Goal: Task Accomplishment & Management: Use online tool/utility

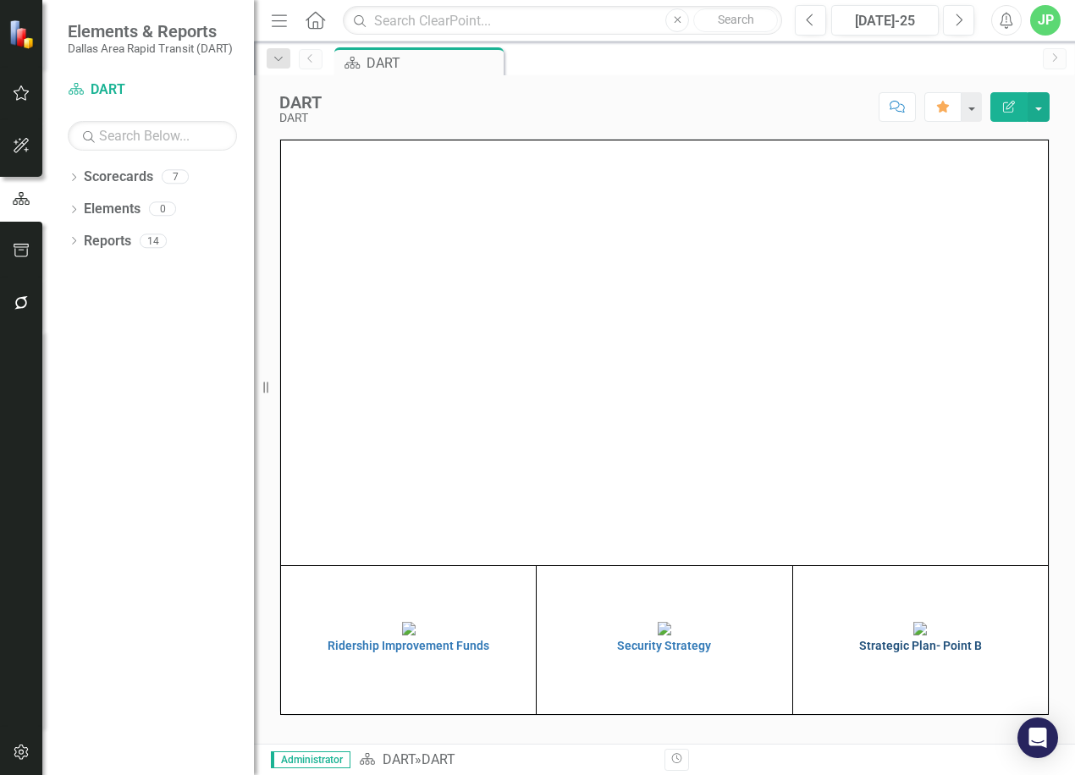
click at [927, 636] on img at bounding box center [920, 629] width 14 height 14
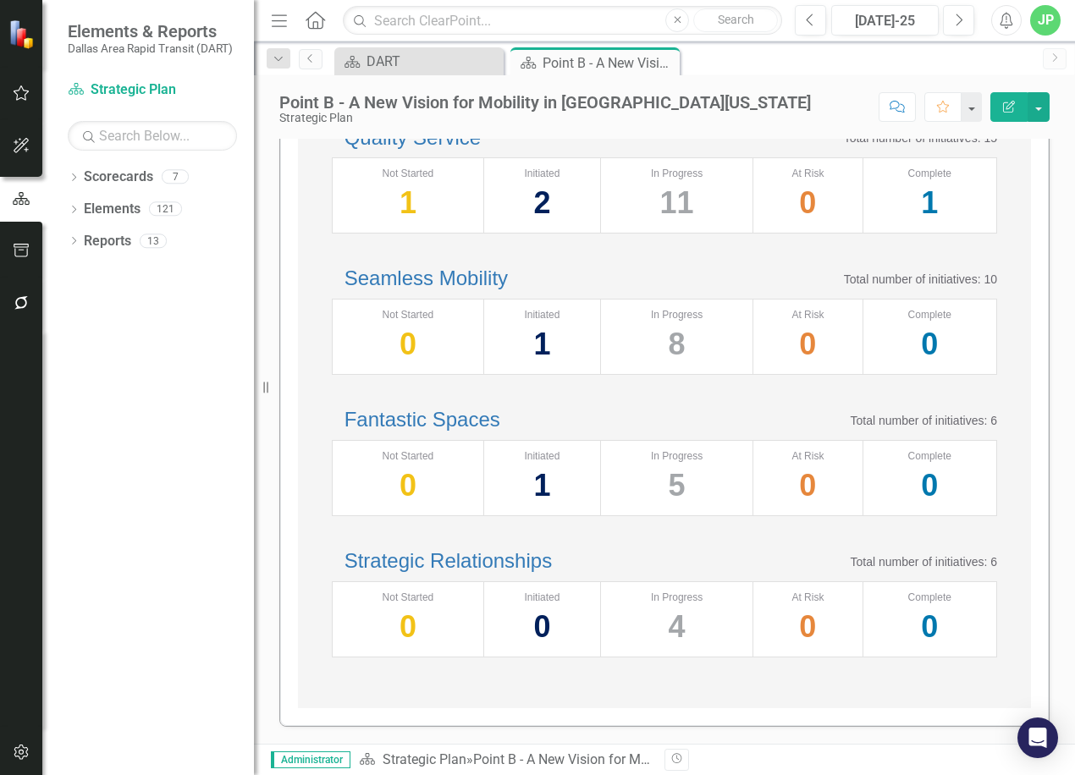
scroll to position [625, 0]
click at [538, 549] on link "Strategic Relationships" at bounding box center [448, 560] width 207 height 23
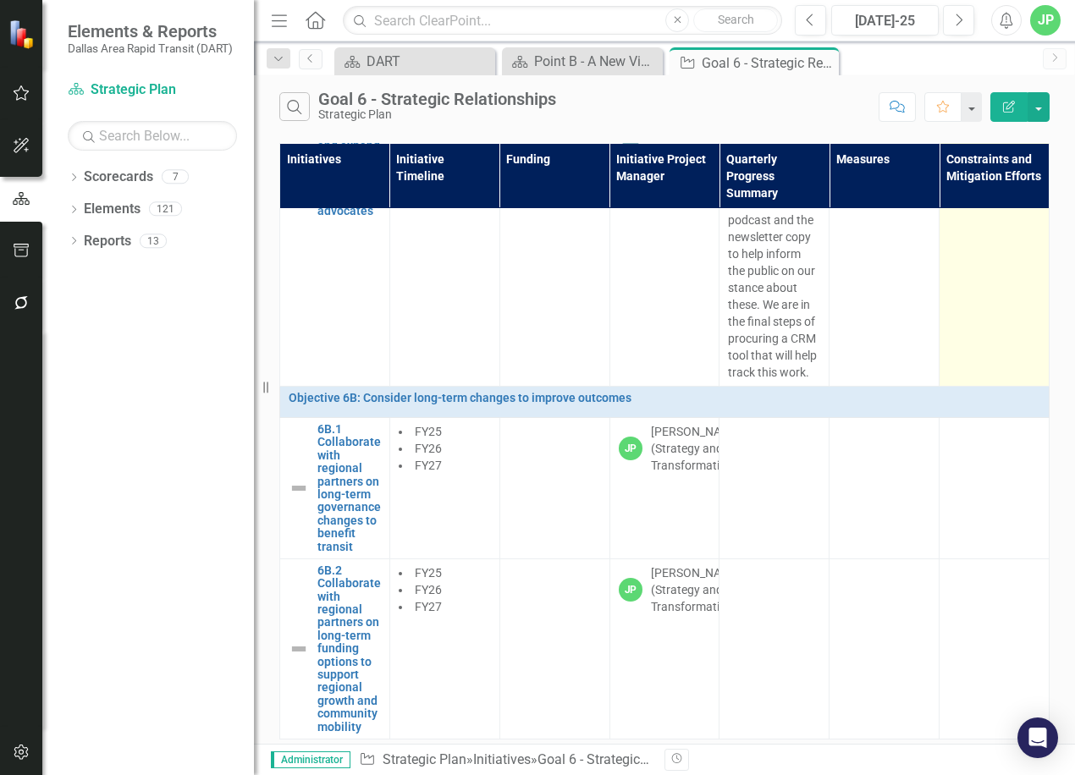
scroll to position [1475, 0]
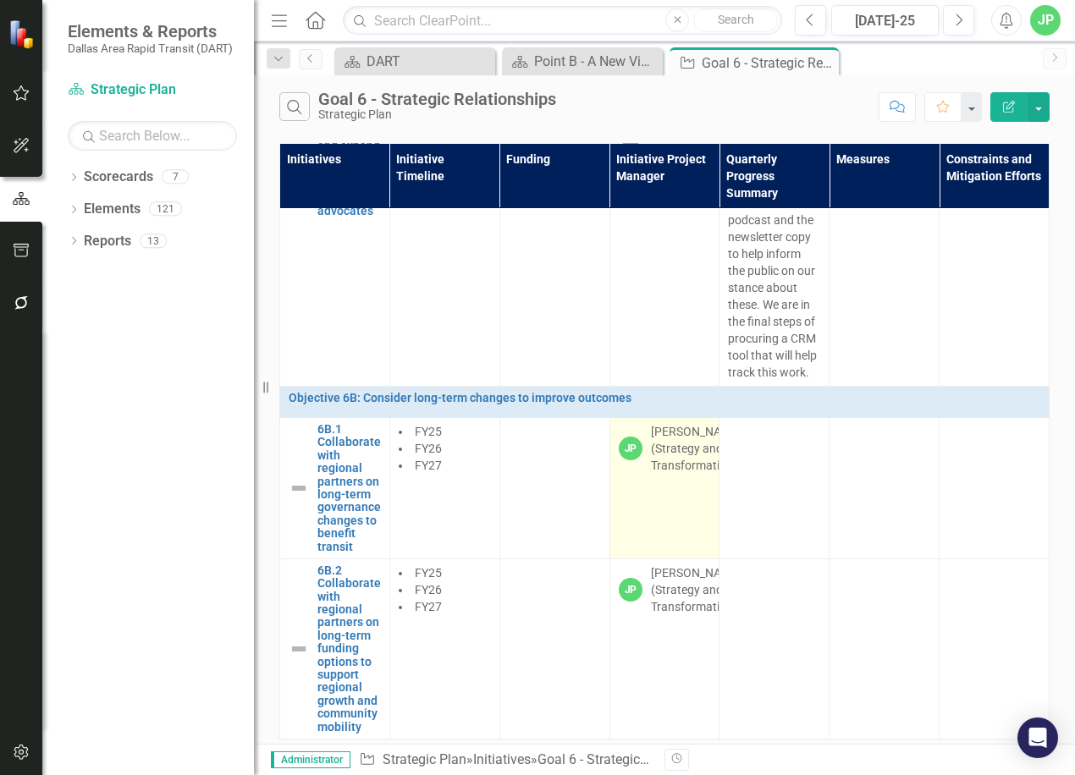
click at [670, 458] on div "[PERSON_NAME] (Strategy and Transformation)" at bounding box center [696, 448] width 91 height 51
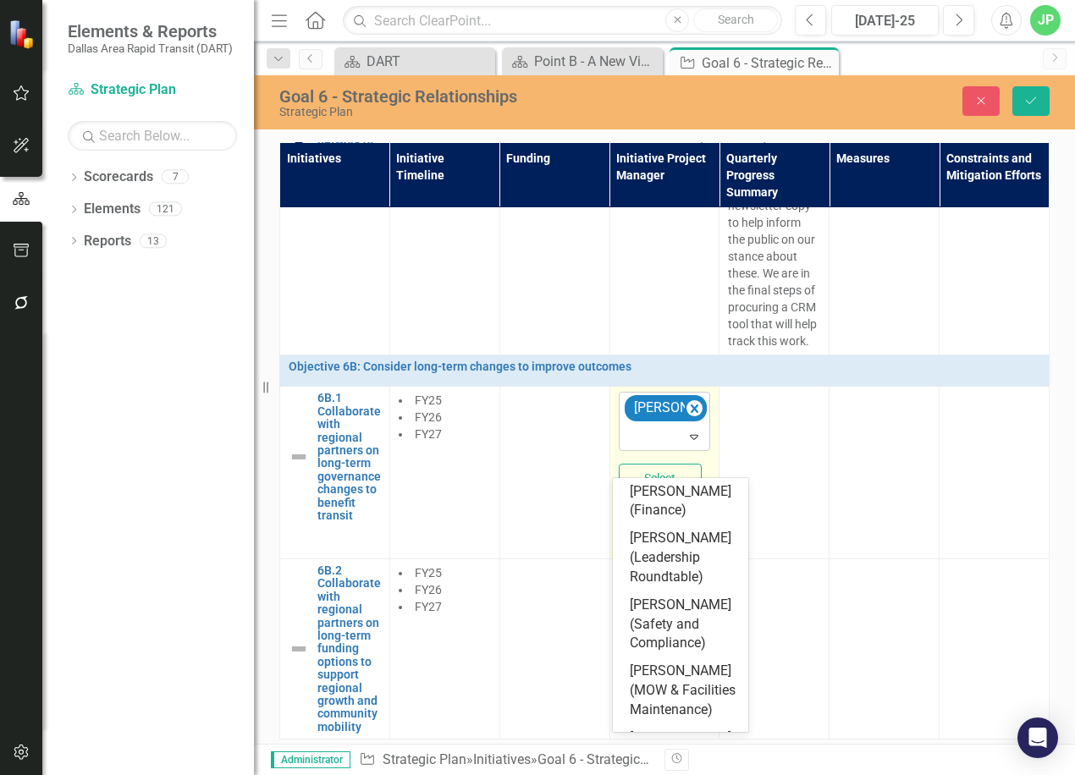
drag, startPoint x: 670, startPoint y: 458, endPoint x: 681, endPoint y: 464, distance: 11.8
click at [686, 444] on icon "Expand" at bounding box center [694, 437] width 17 height 14
click at [691, 413] on icon "Remove Jamie Patel (Strategy and Transformation)" at bounding box center [695, 409] width 8 height 8
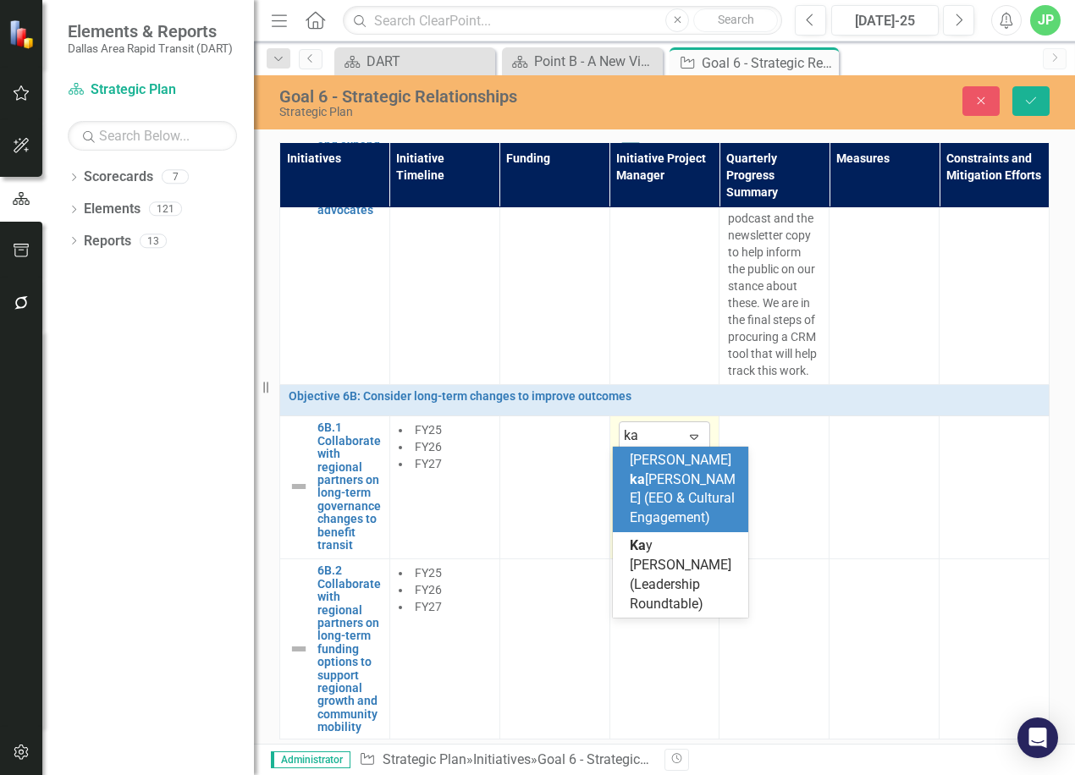
type input "[PERSON_NAME]"
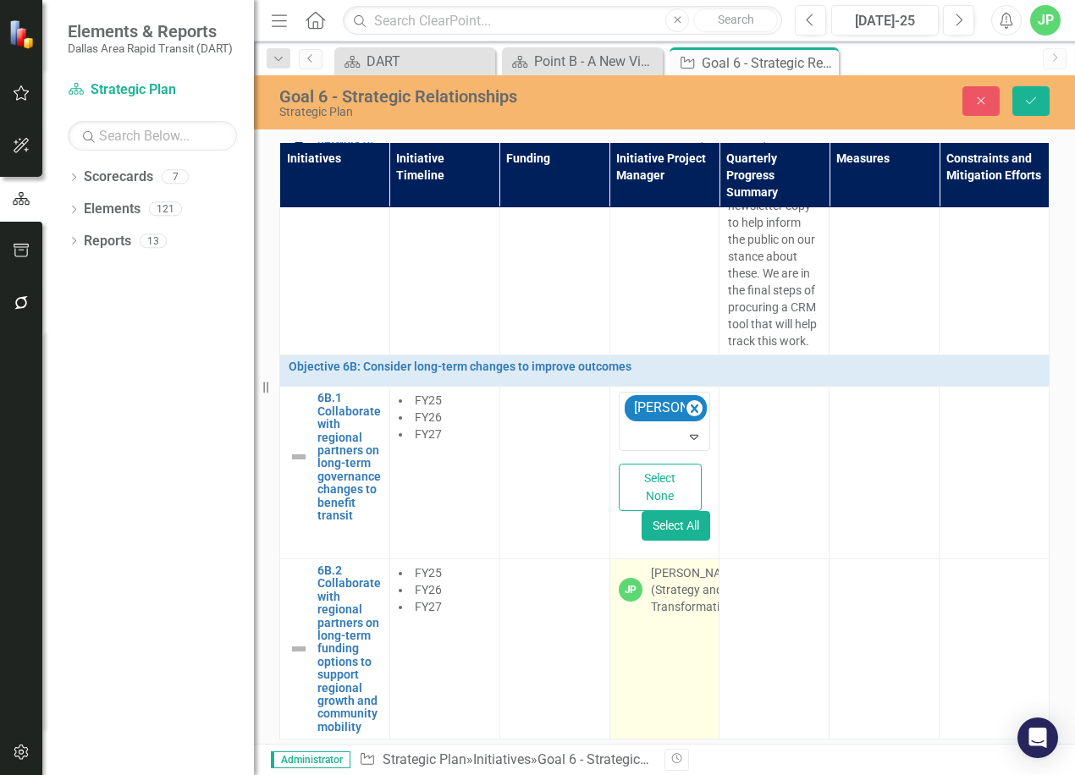
click at [664, 615] on div "[PERSON_NAME] (Strategy and Transformation)" at bounding box center [696, 590] width 91 height 51
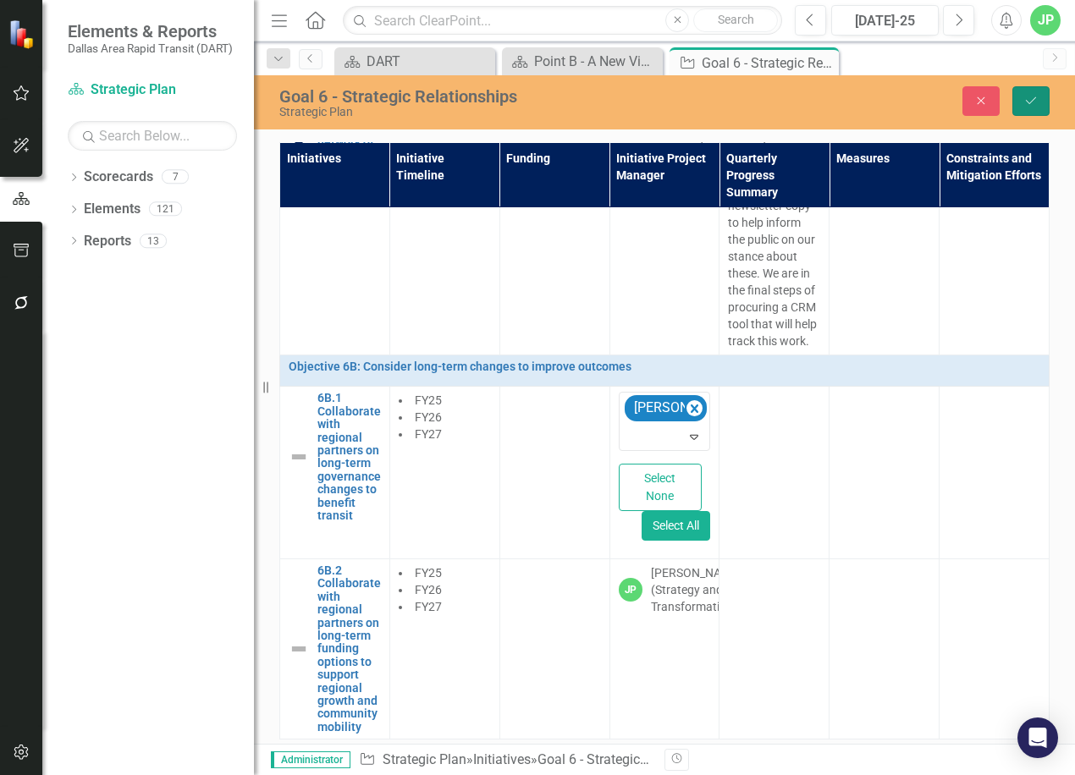
click at [1017, 97] on button "Save" at bounding box center [1030, 101] width 37 height 30
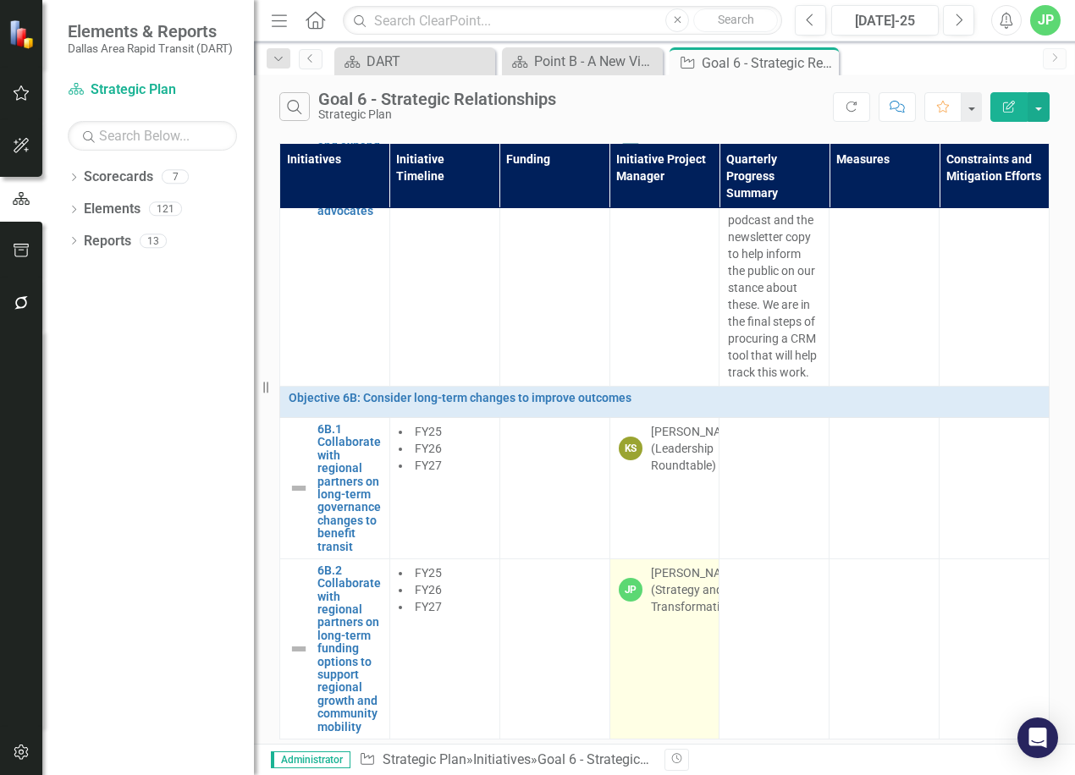
click at [651, 590] on div "[PERSON_NAME] (Strategy and Transformation)" at bounding box center [696, 590] width 91 height 51
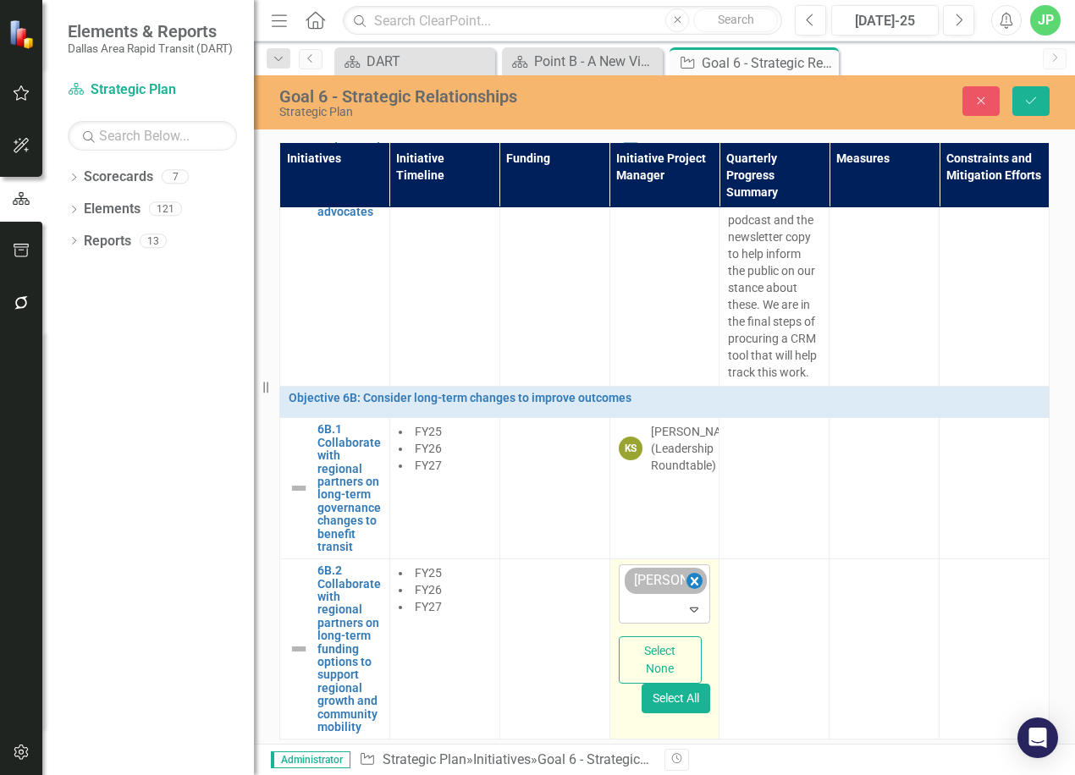
click at [691, 577] on icon "Remove Jamie Patel (Strategy and Transformation)" at bounding box center [695, 581] width 8 height 8
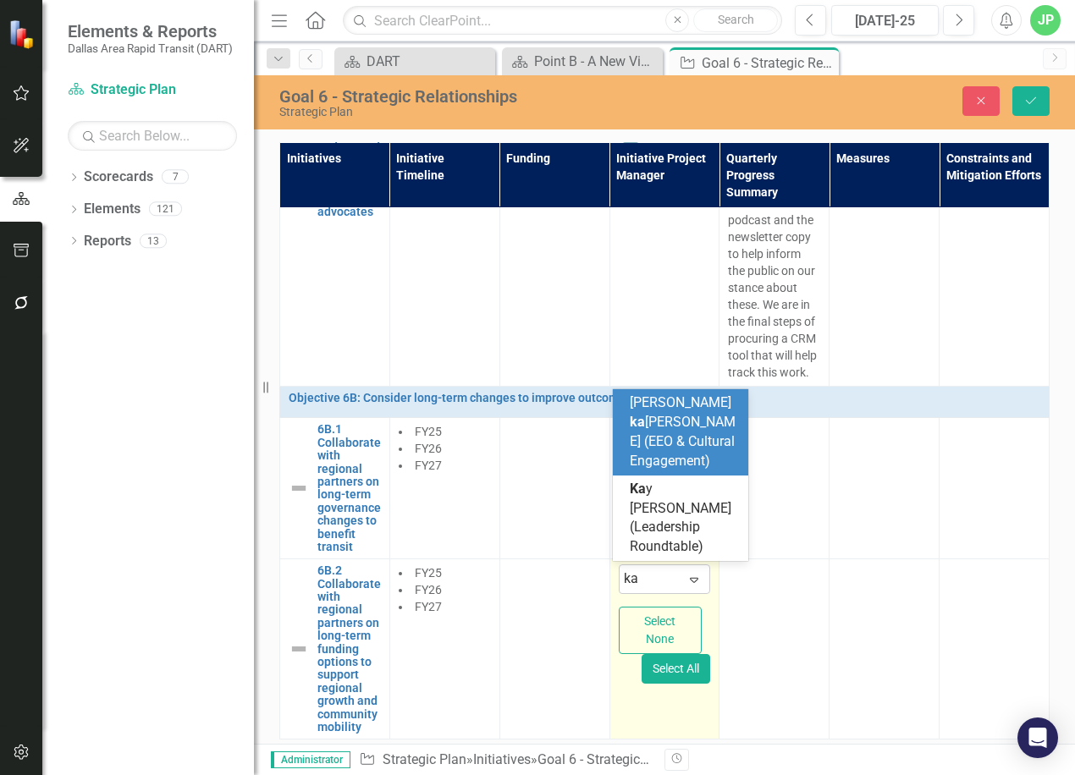
type input "[PERSON_NAME]"
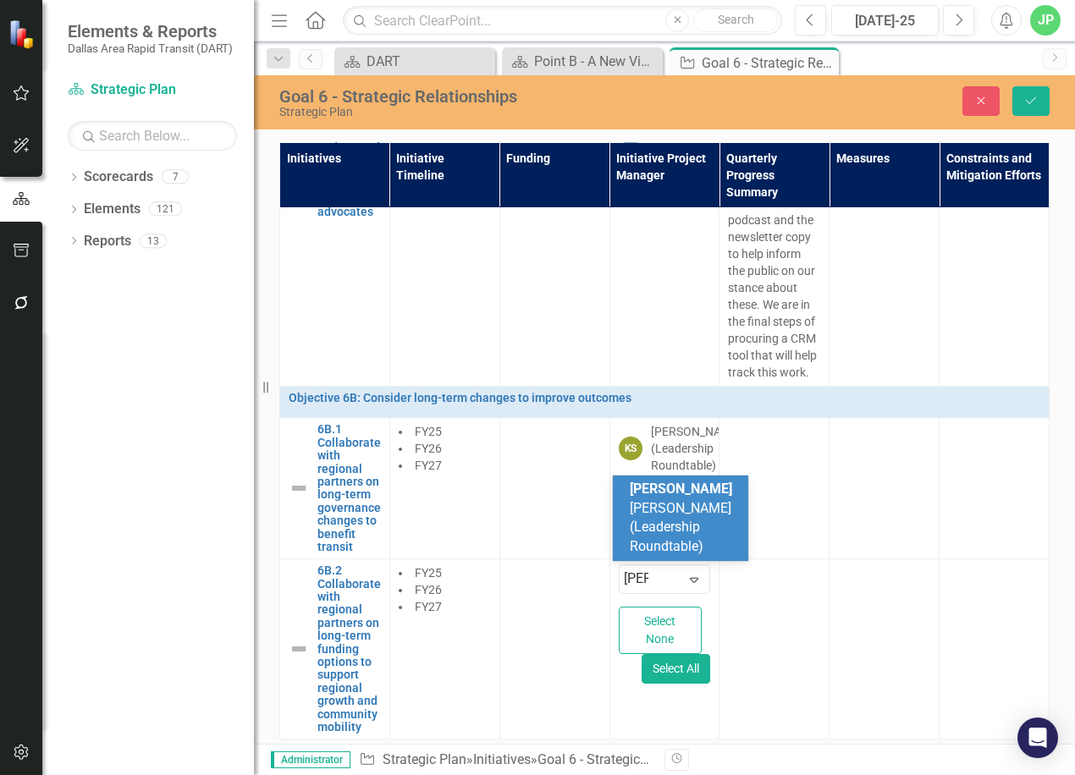
click at [679, 521] on span "[PERSON_NAME] (Leadership Roundtable)" at bounding box center [681, 518] width 102 height 74
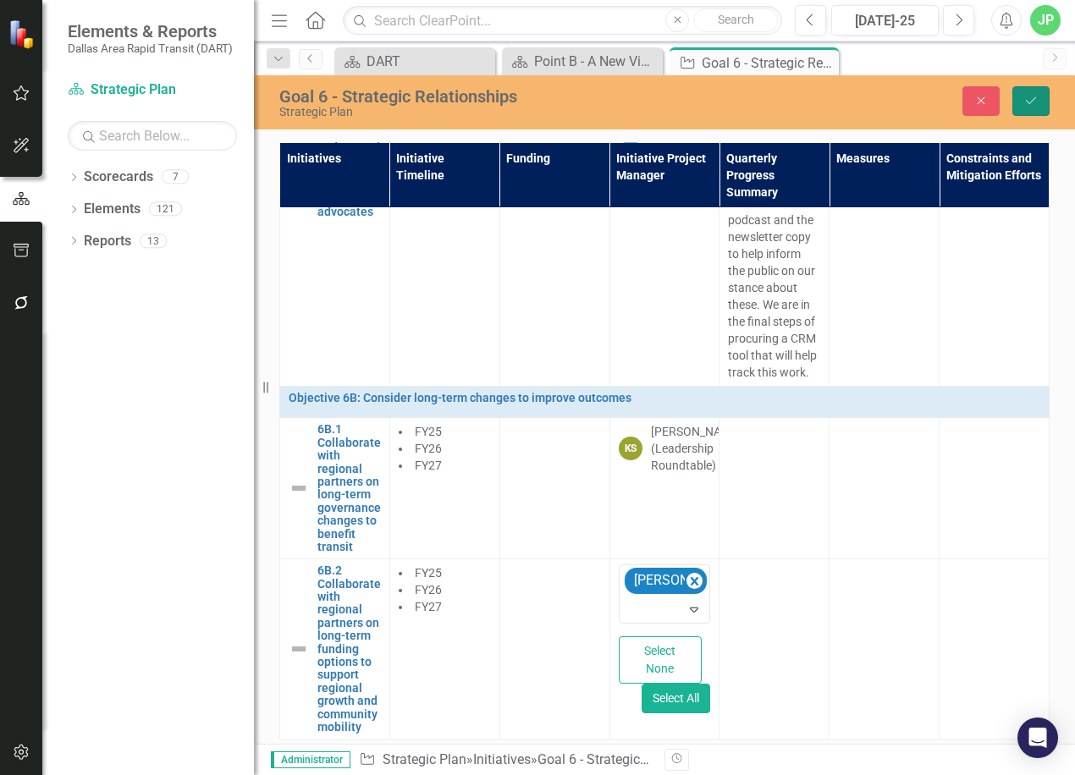
click at [1023, 96] on icon "Save" at bounding box center [1030, 101] width 15 height 12
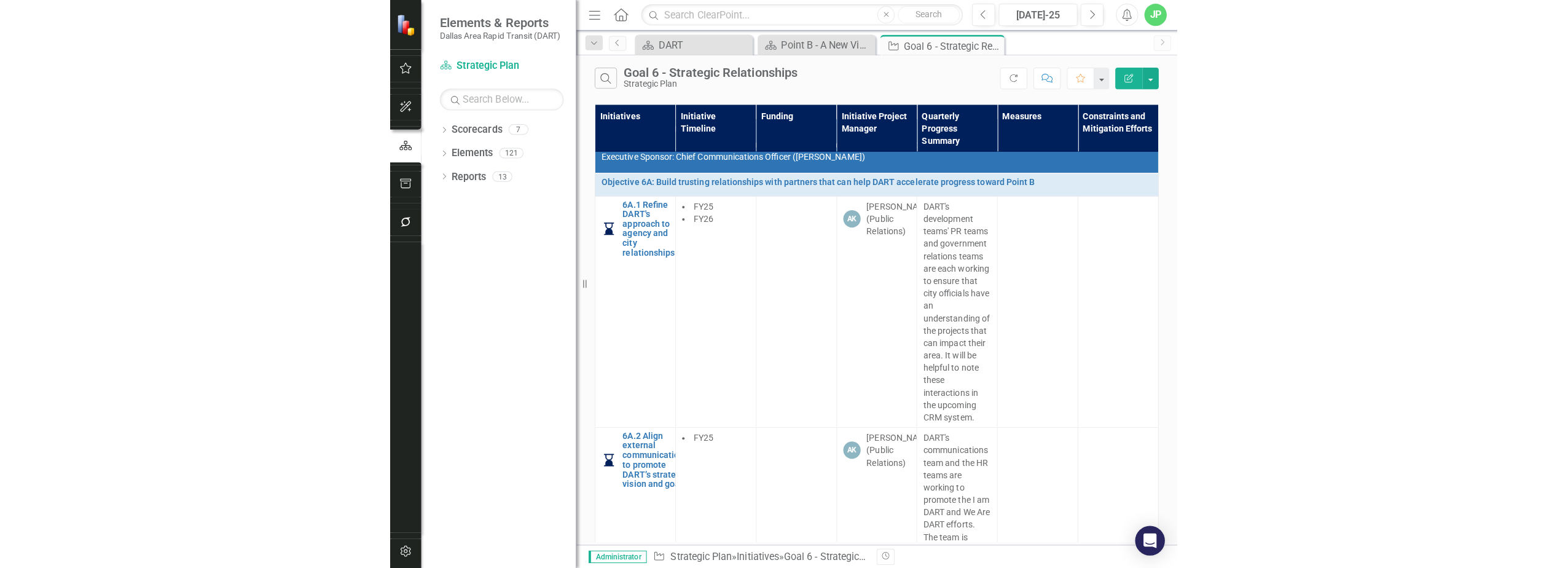
scroll to position [0, 0]
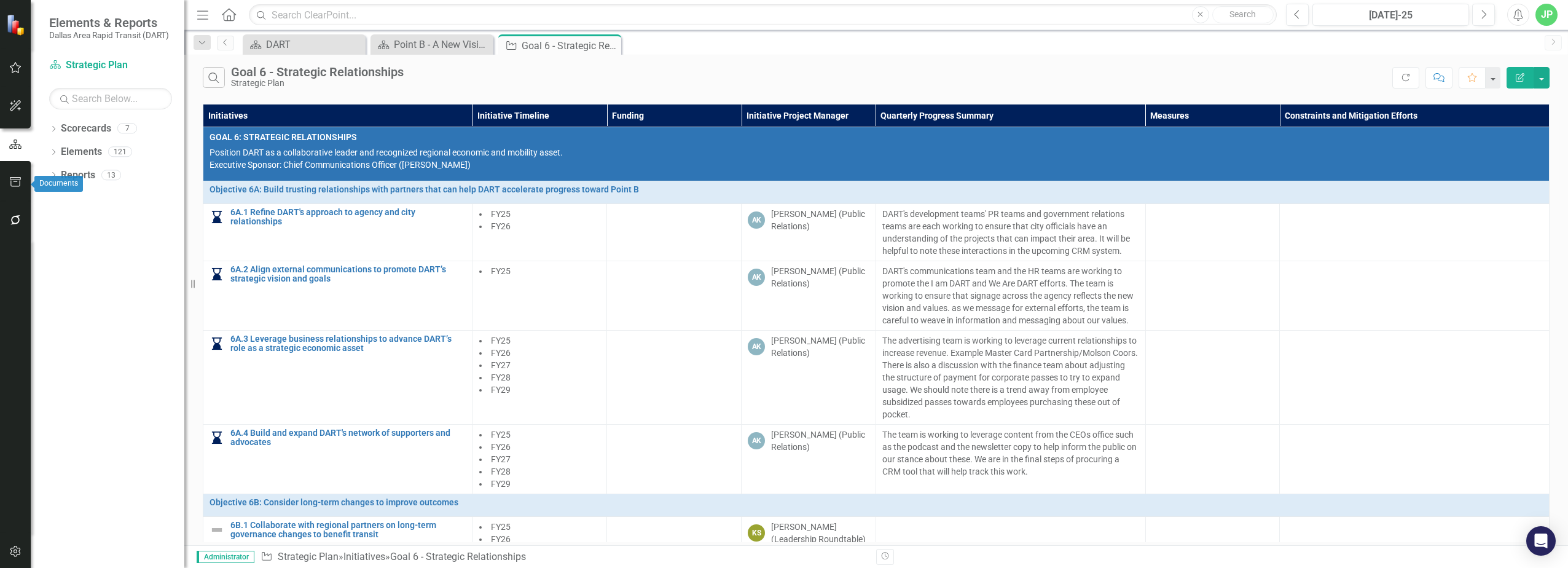
click at [16, 183] on icon "button" at bounding box center [15, 182] width 11 height 10
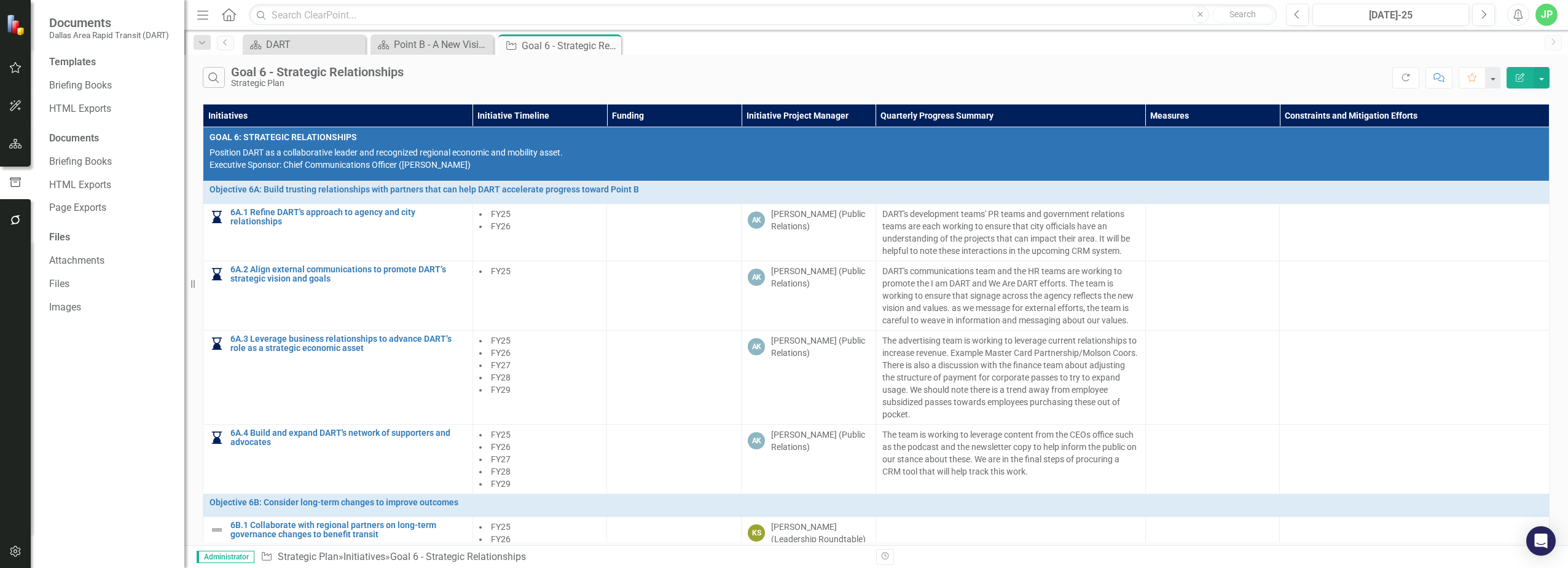
click at [15, 552] on icon "button" at bounding box center [16, 552] width 13 height 10
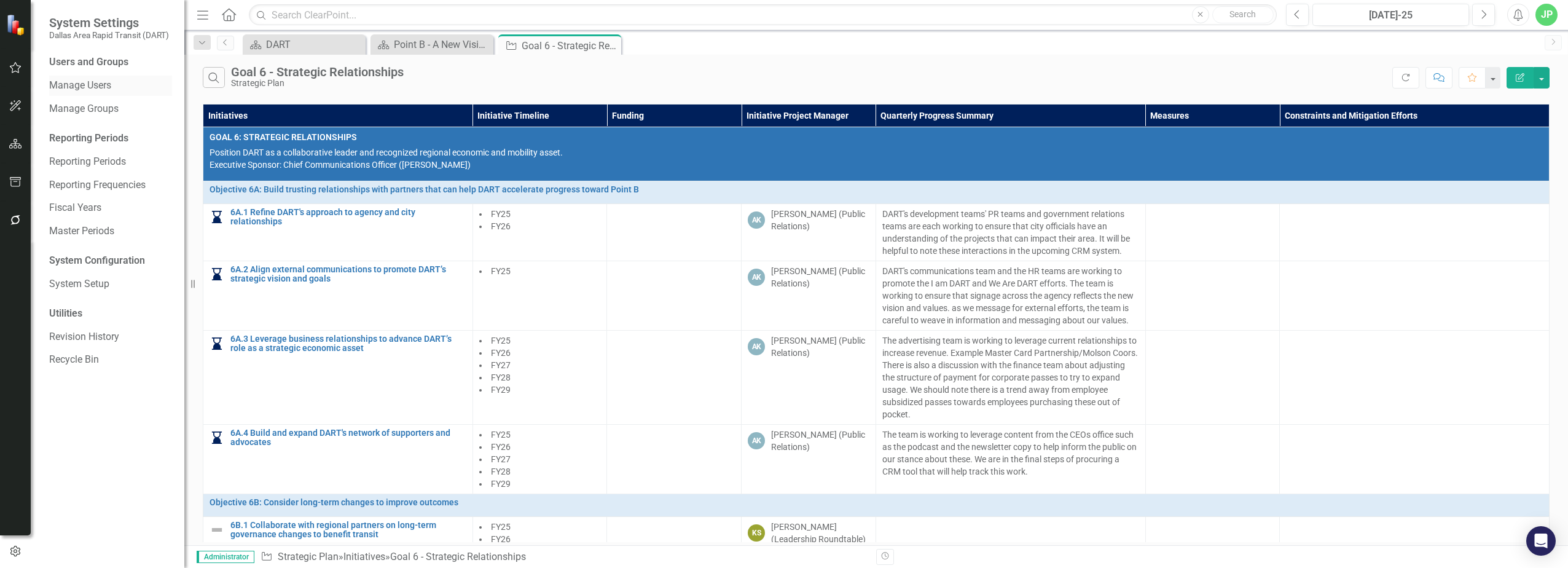
click at [106, 82] on link "Manage Users" at bounding box center [110, 85] width 123 height 14
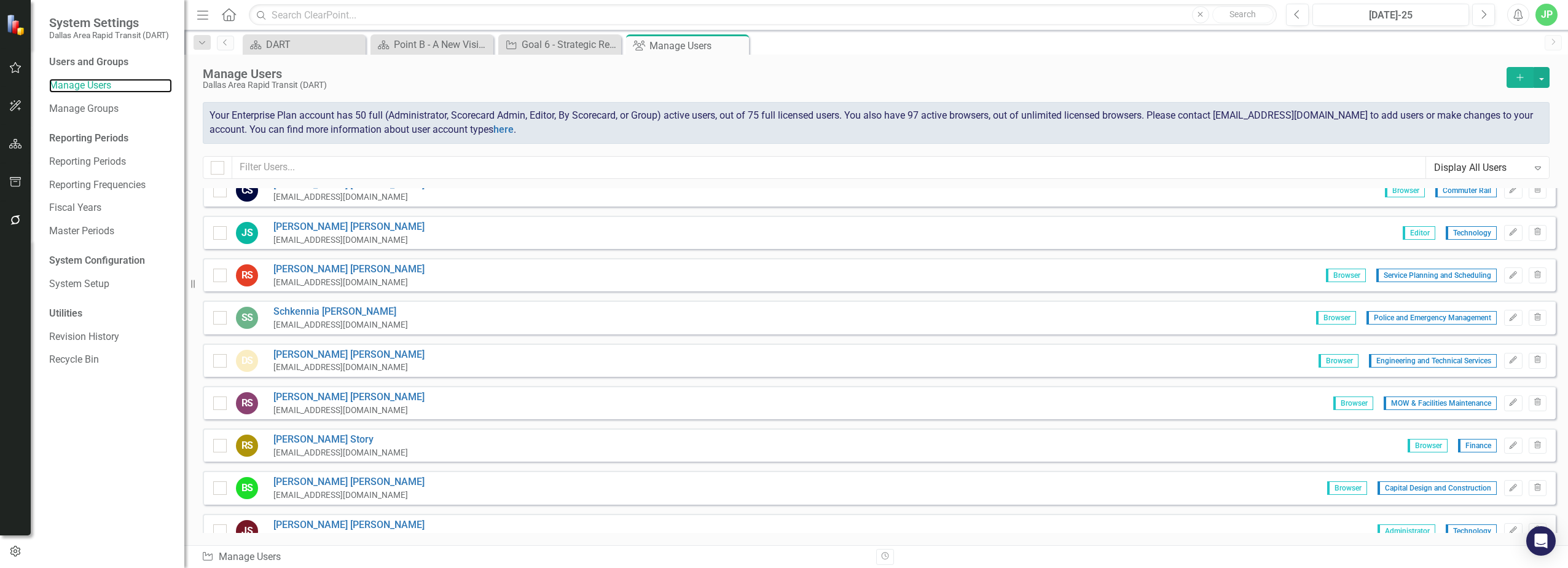
scroll to position [5288, 0]
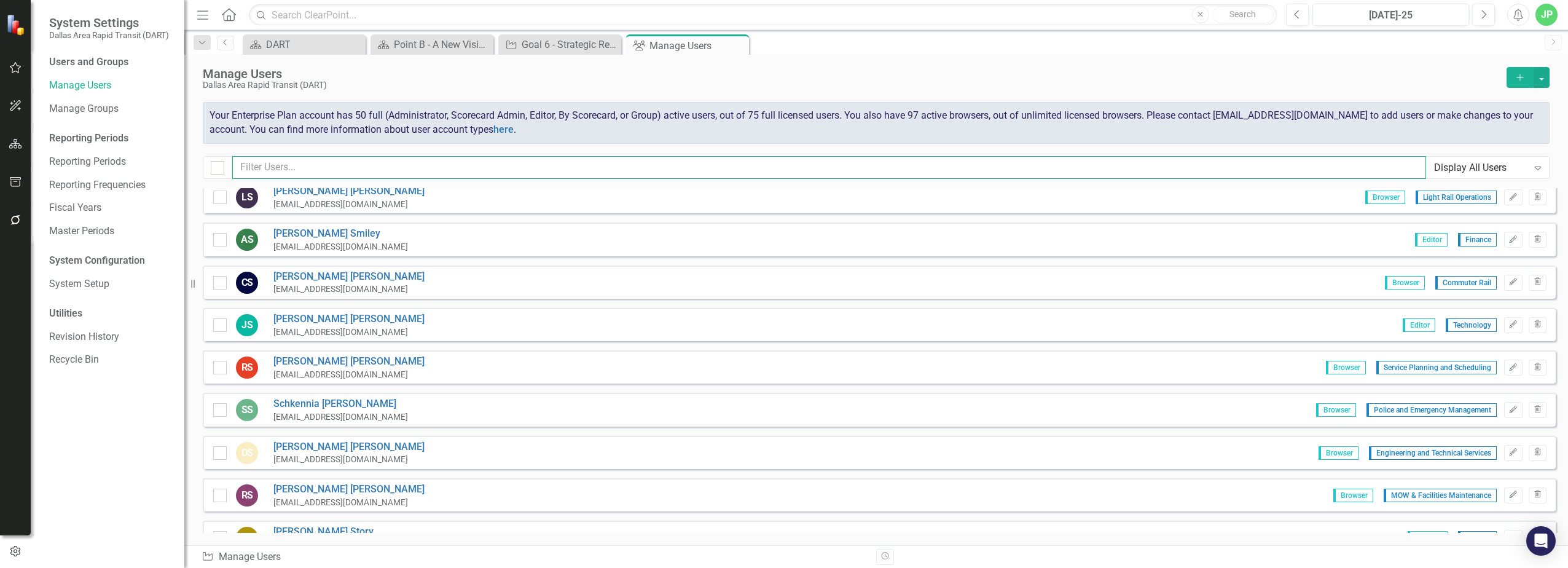
click at [386, 179] on input "text" at bounding box center [829, 167] width 1194 height 23
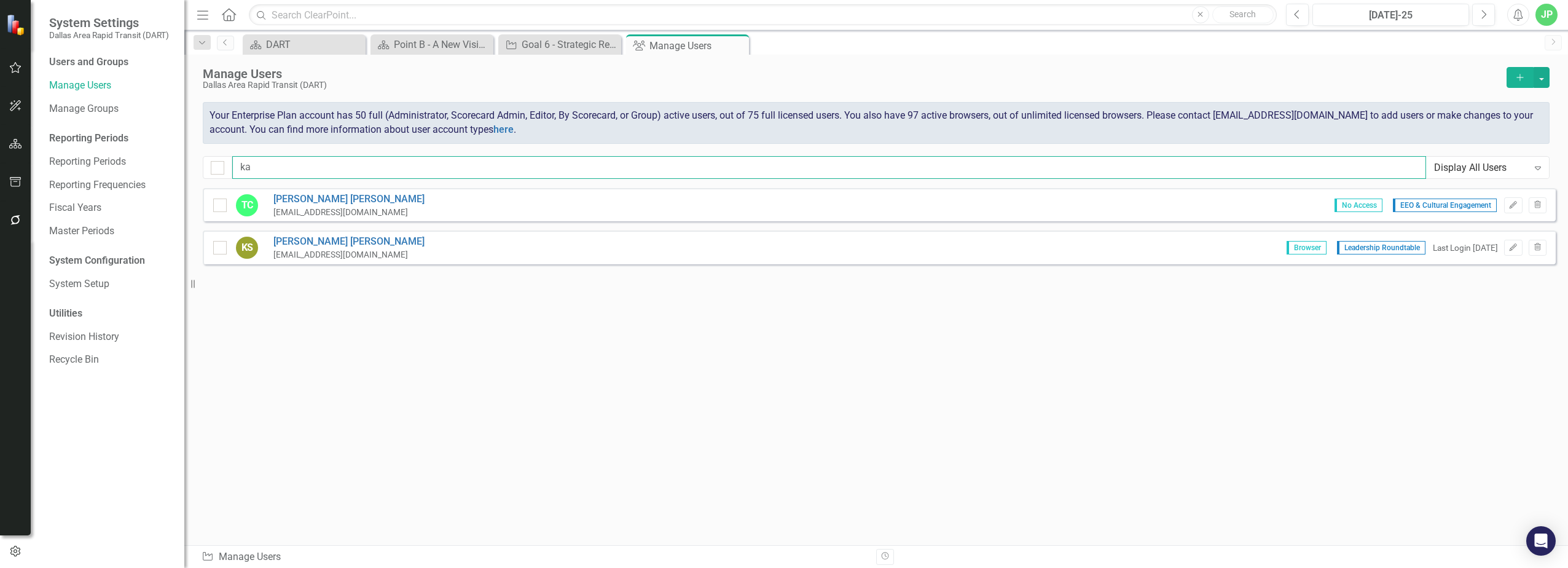
scroll to position [0, 0]
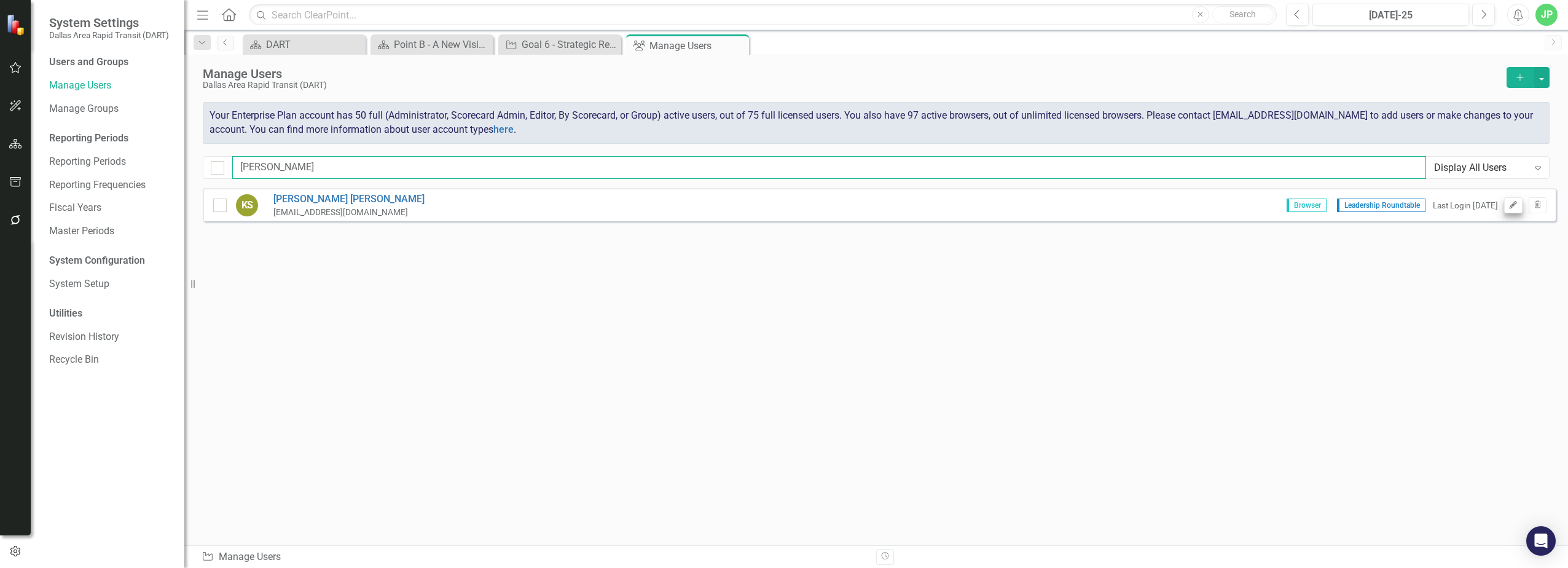
type input "[PERSON_NAME]"
click at [780, 214] on button "Edit" at bounding box center [1513, 206] width 18 height 16
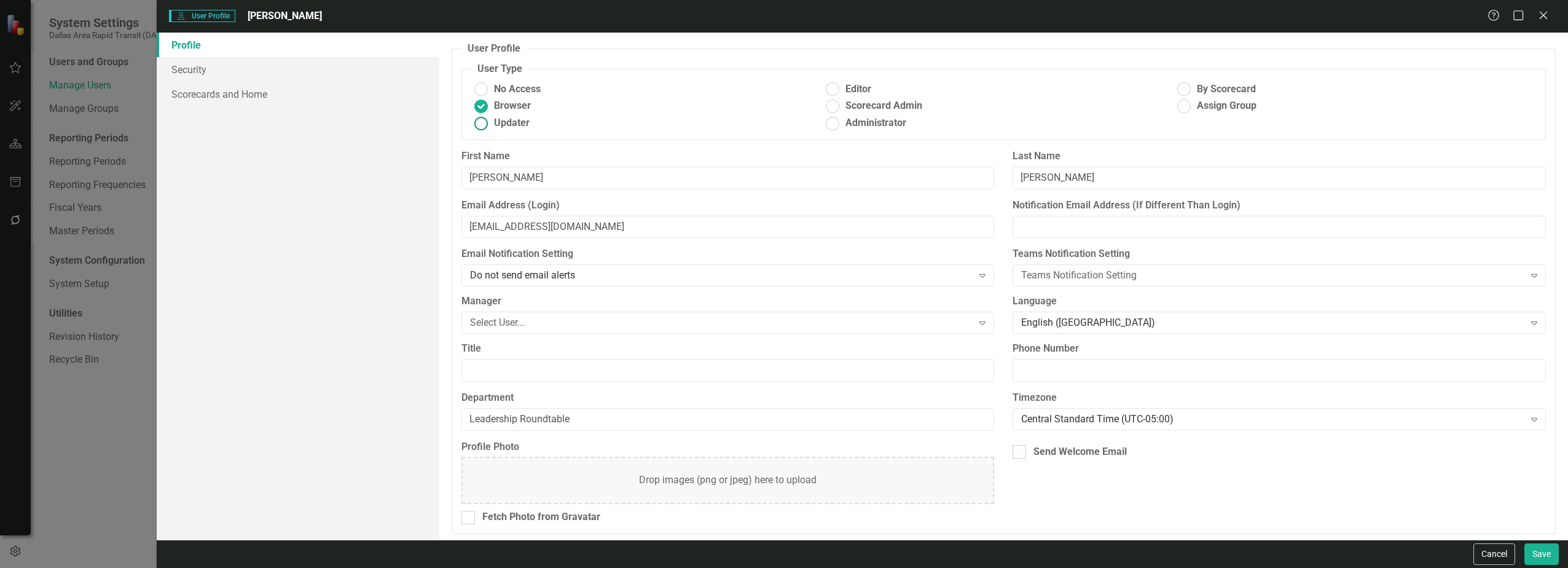
click at [494, 127] on span "Updater" at bounding box center [512, 123] width 36 height 14
click at [490, 127] on input "Updater" at bounding box center [481, 123] width 19 height 19
radio input "true"
click at [780, 86] on span "Editor" at bounding box center [859, 89] width 26 height 14
click at [780, 86] on input "Editor" at bounding box center [832, 89] width 19 height 19
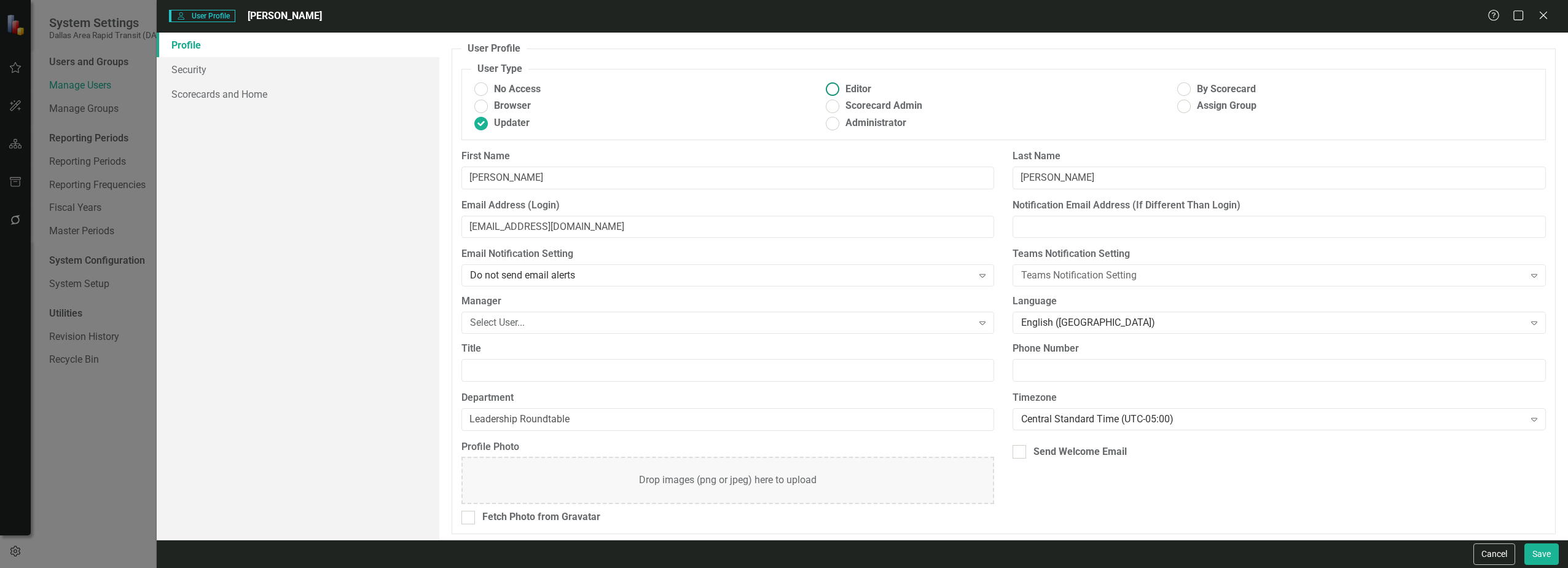
radio input "true"
click at [780, 557] on button "Save" at bounding box center [1541, 554] width 34 height 22
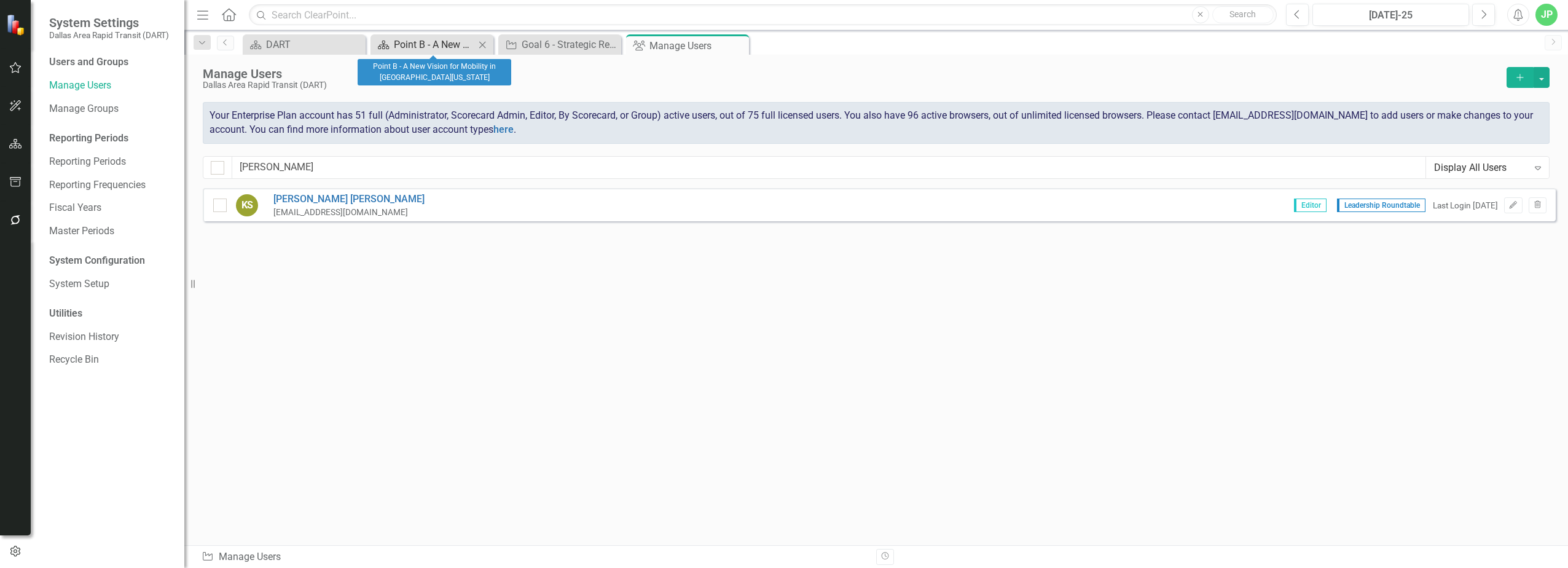
click at [407, 46] on div "Point B - A New Vision for Mobility in [GEOGRAPHIC_DATA][US_STATE]" at bounding box center [435, 44] width 81 height 15
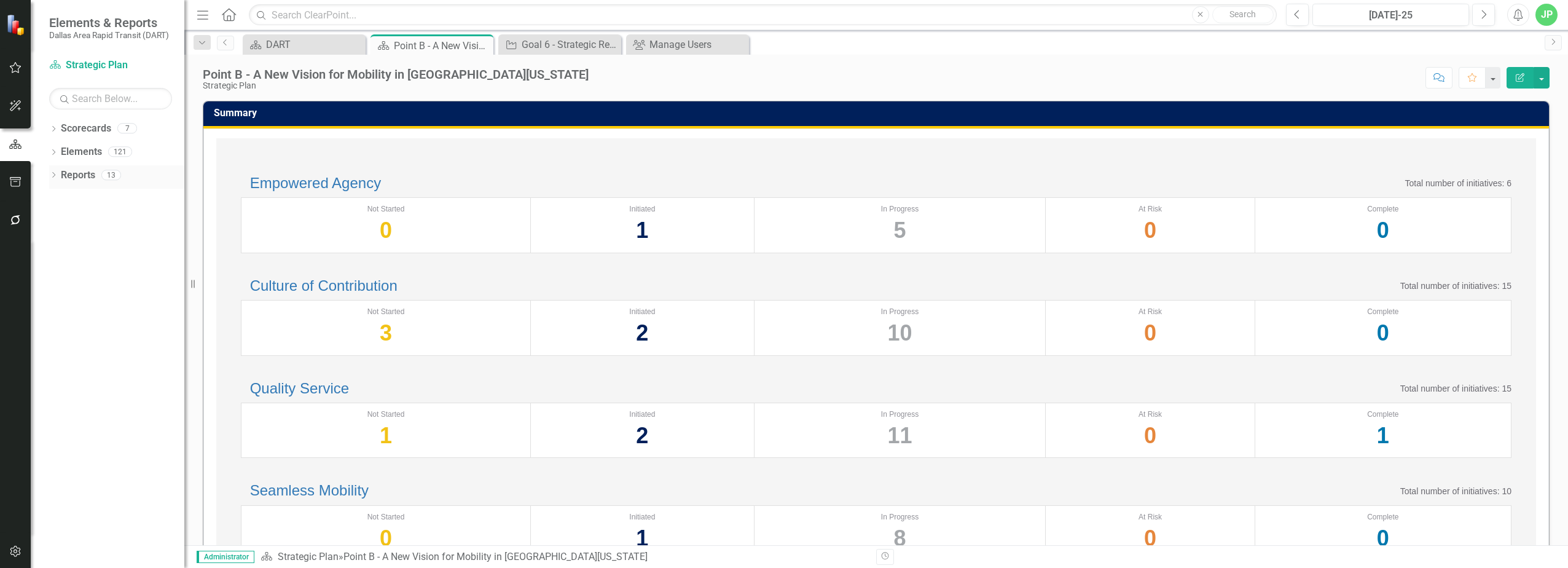
click at [71, 172] on link "Reports" at bounding box center [78, 175] width 34 height 14
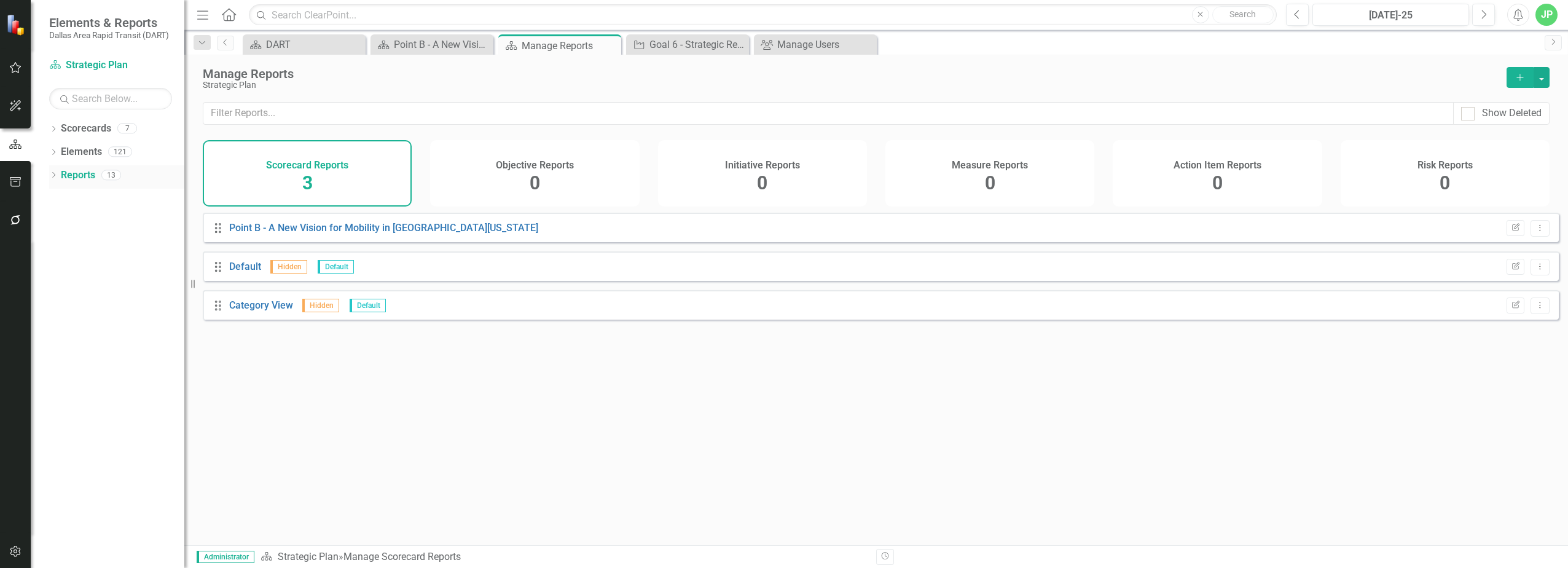
click at [54, 177] on icon "Dropdown" at bounding box center [54, 176] width 9 height 7
click at [91, 218] on div "Point B - A New Vision for Mobility in [GEOGRAPHIC_DATA][US_STATE]" at bounding box center [125, 218] width 119 height 11
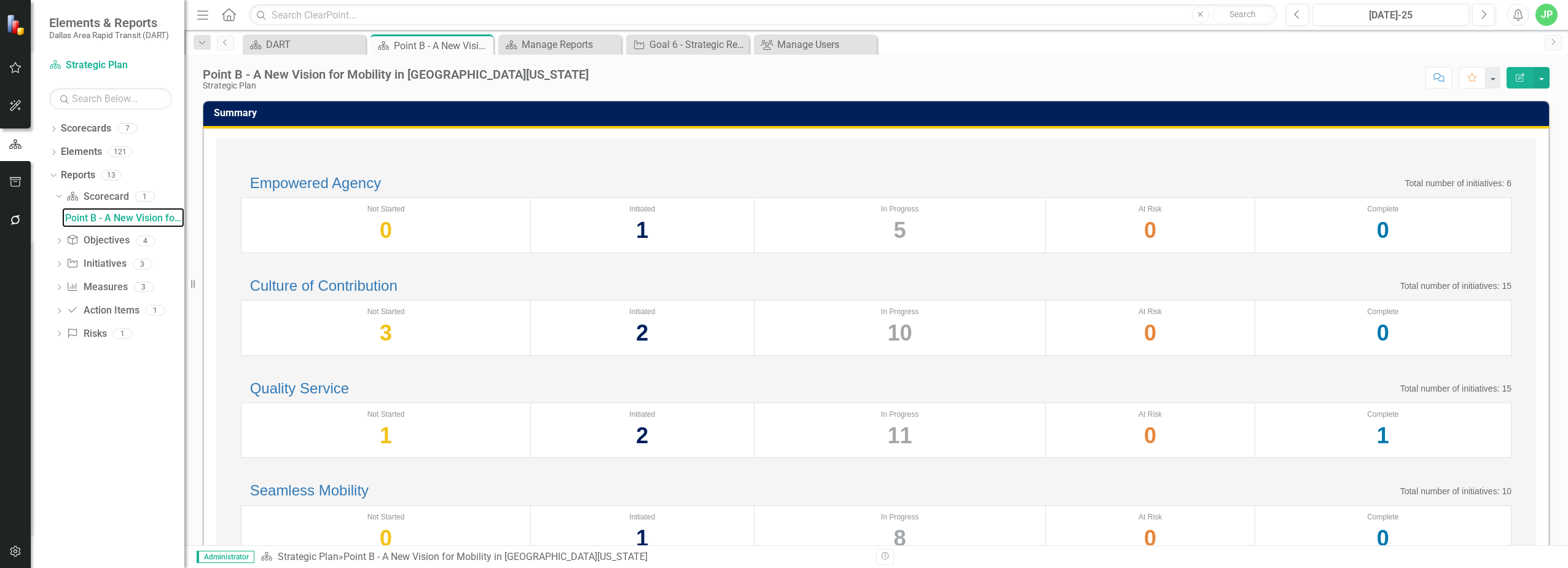
scroll to position [449, 0]
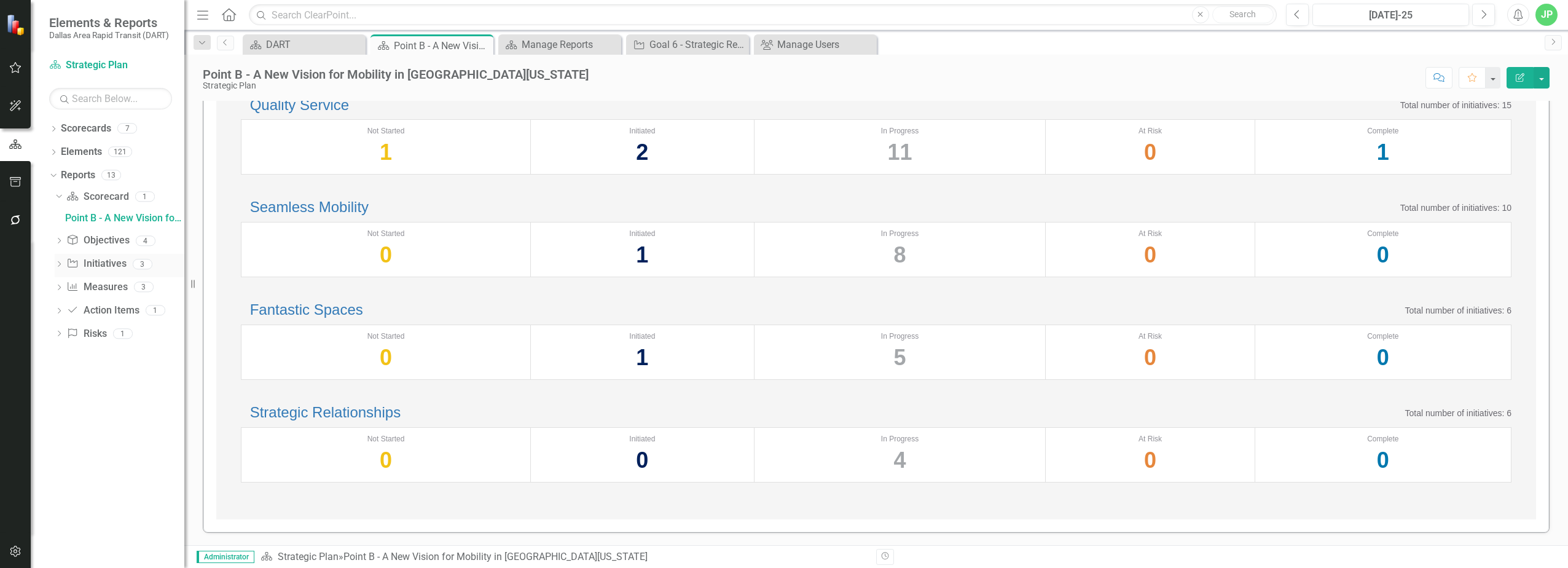
click at [103, 263] on link "Initiative Initiatives" at bounding box center [96, 264] width 60 height 14
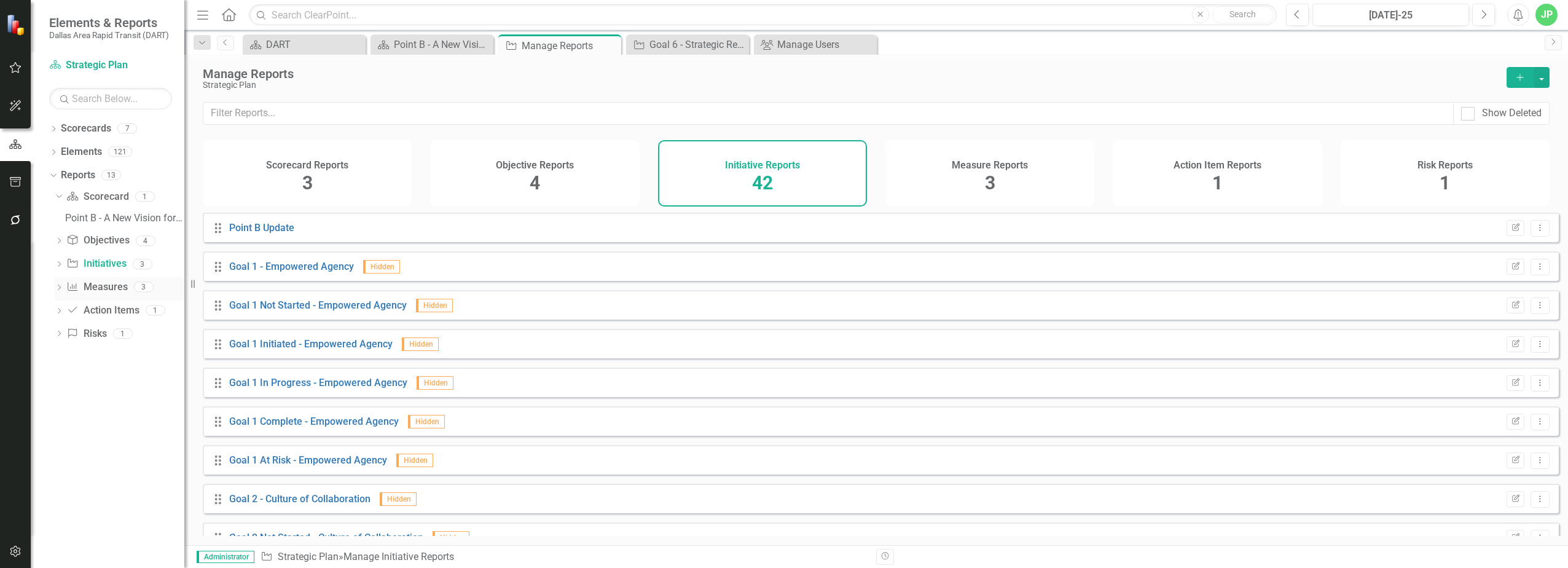
click at [99, 291] on link "Measure Measures" at bounding box center [97, 287] width 61 height 14
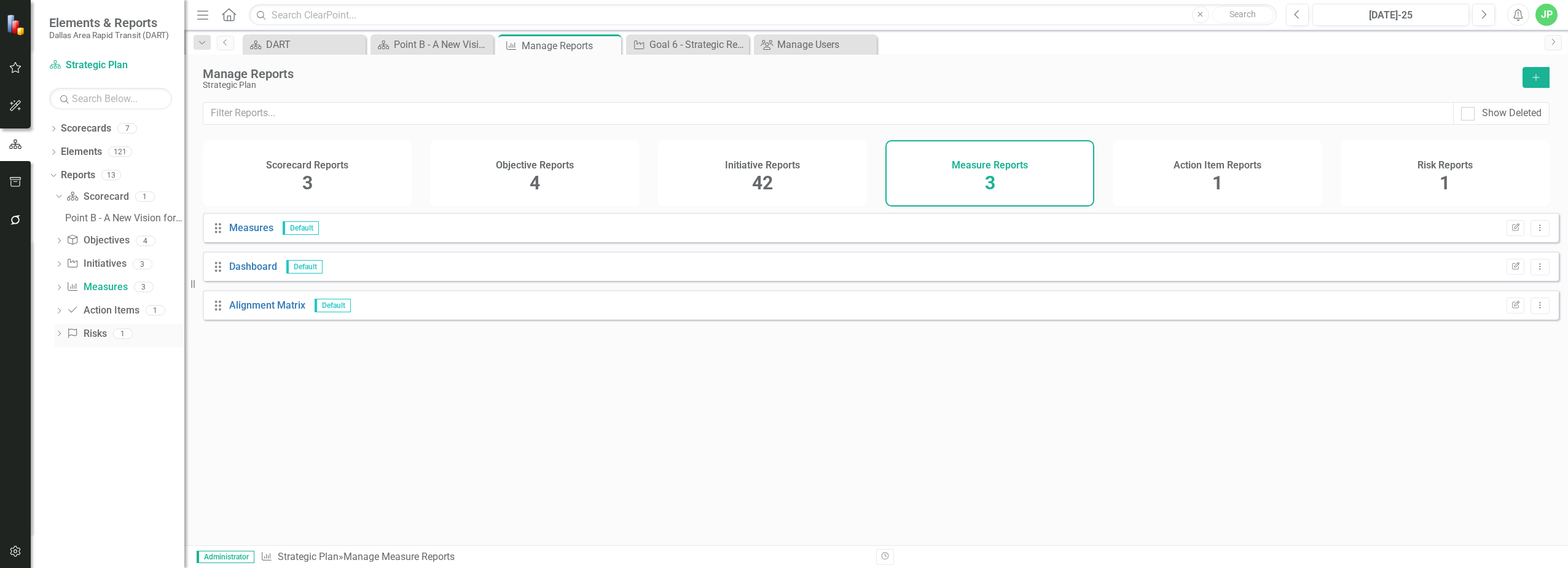
click at [102, 330] on link "Risk Risks" at bounding box center [86, 333] width 40 height 14
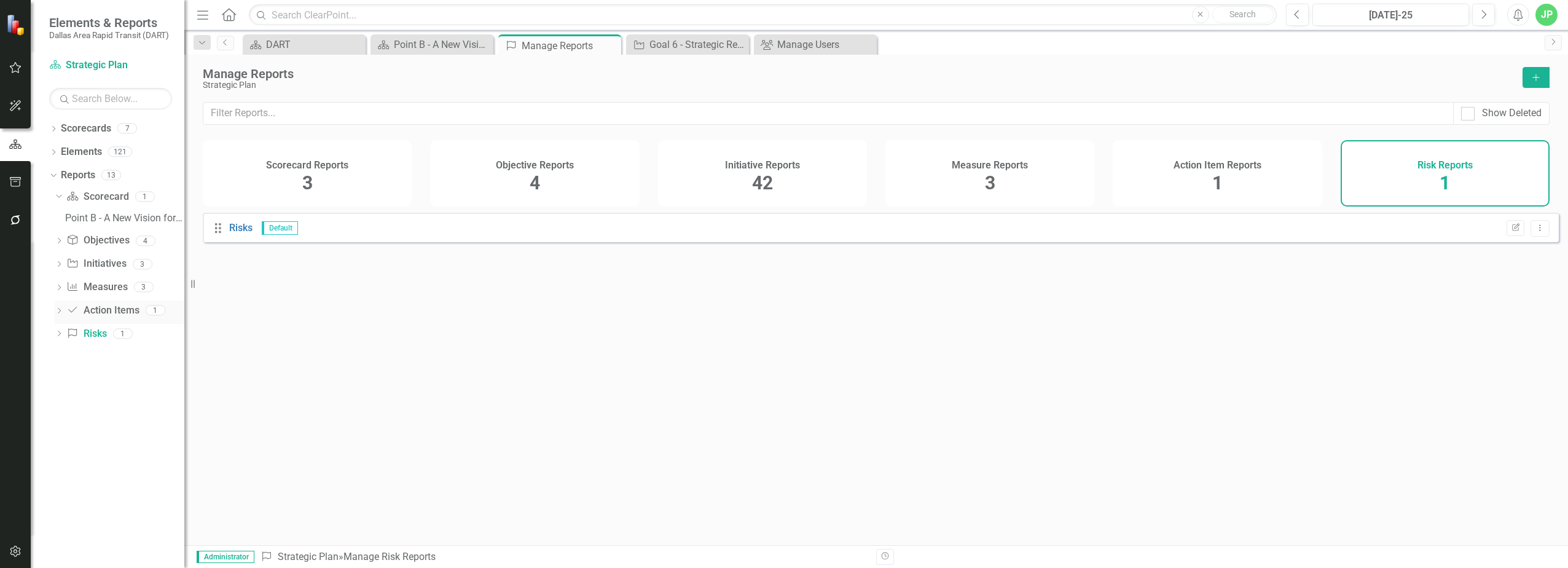
click at [103, 318] on div "Action Item Action Items" at bounding box center [102, 311] width 73 height 20
click at [105, 312] on link "Action Item Action Items" at bounding box center [102, 310] width 73 height 14
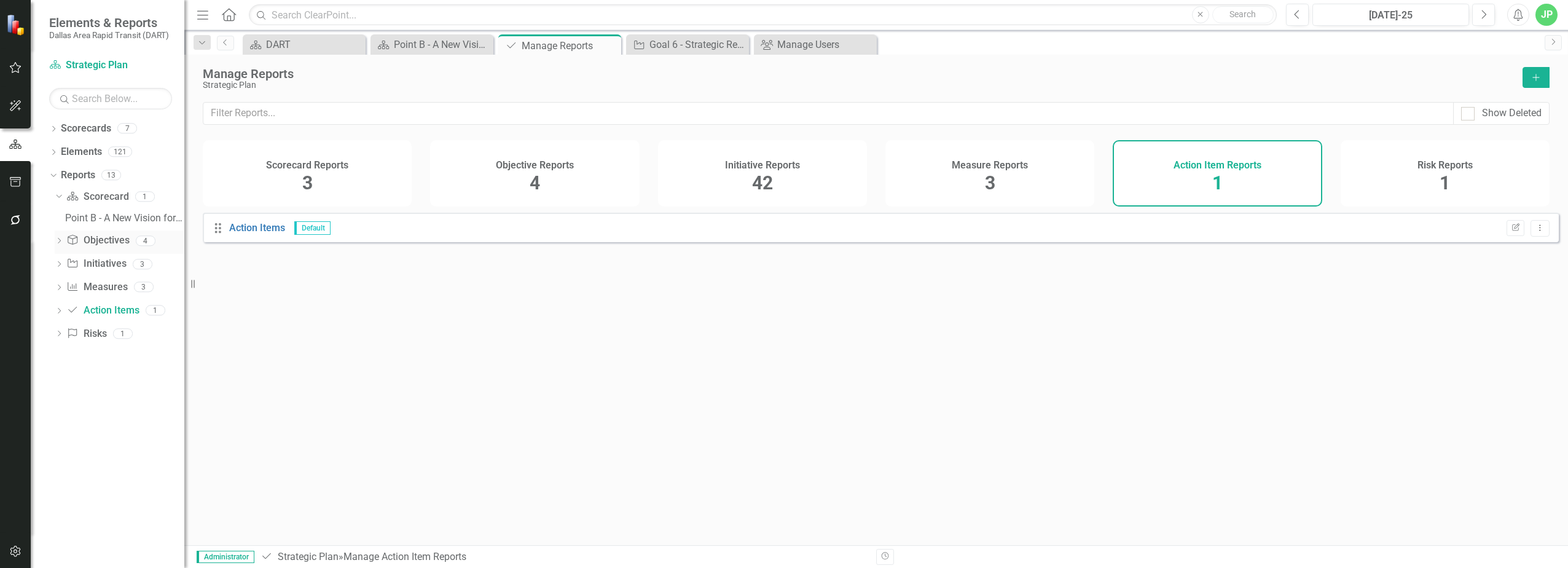
click at [119, 240] on link "Objective Objectives" at bounding box center [97, 240] width 62 height 14
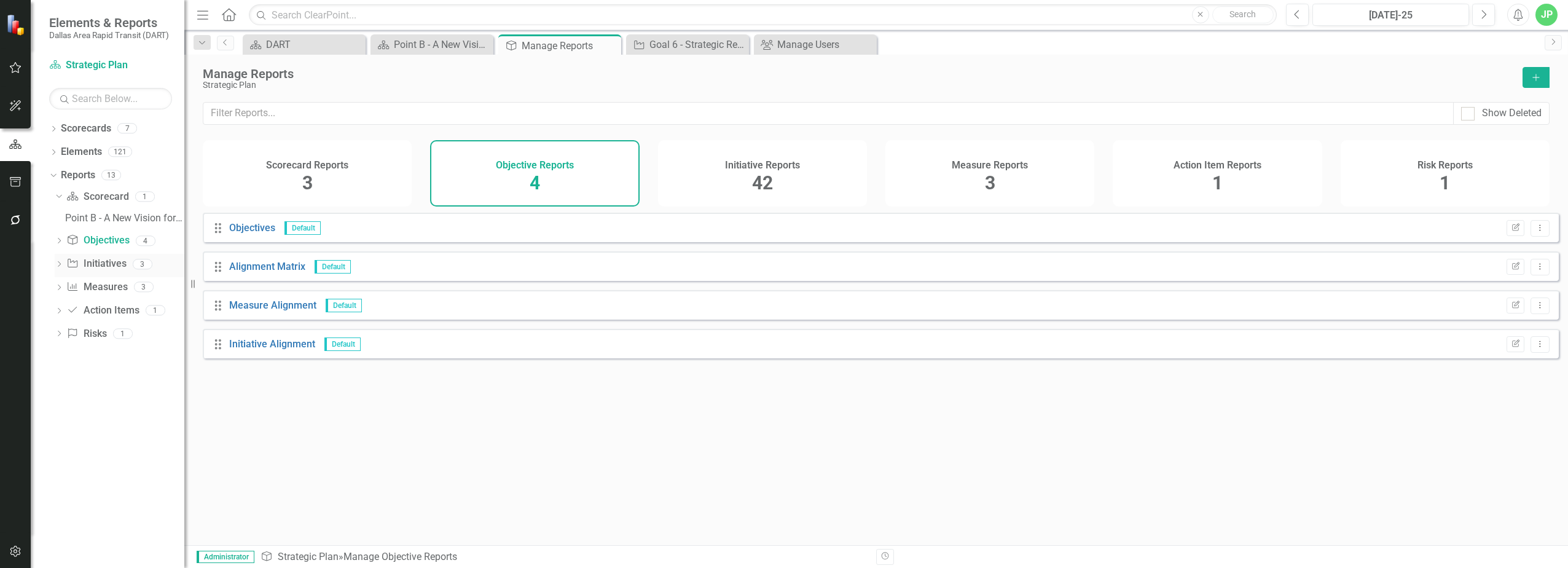
click at [108, 268] on link "Initiative Initiatives" at bounding box center [96, 264] width 60 height 14
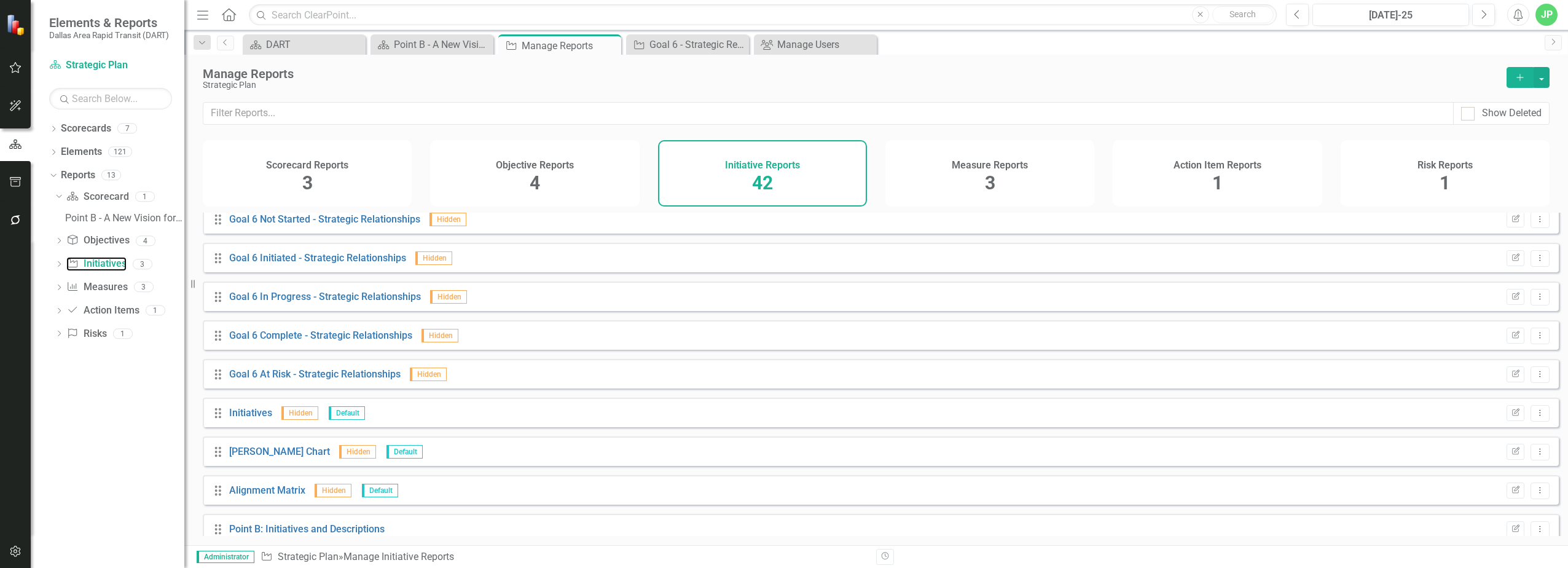
scroll to position [1307, 0]
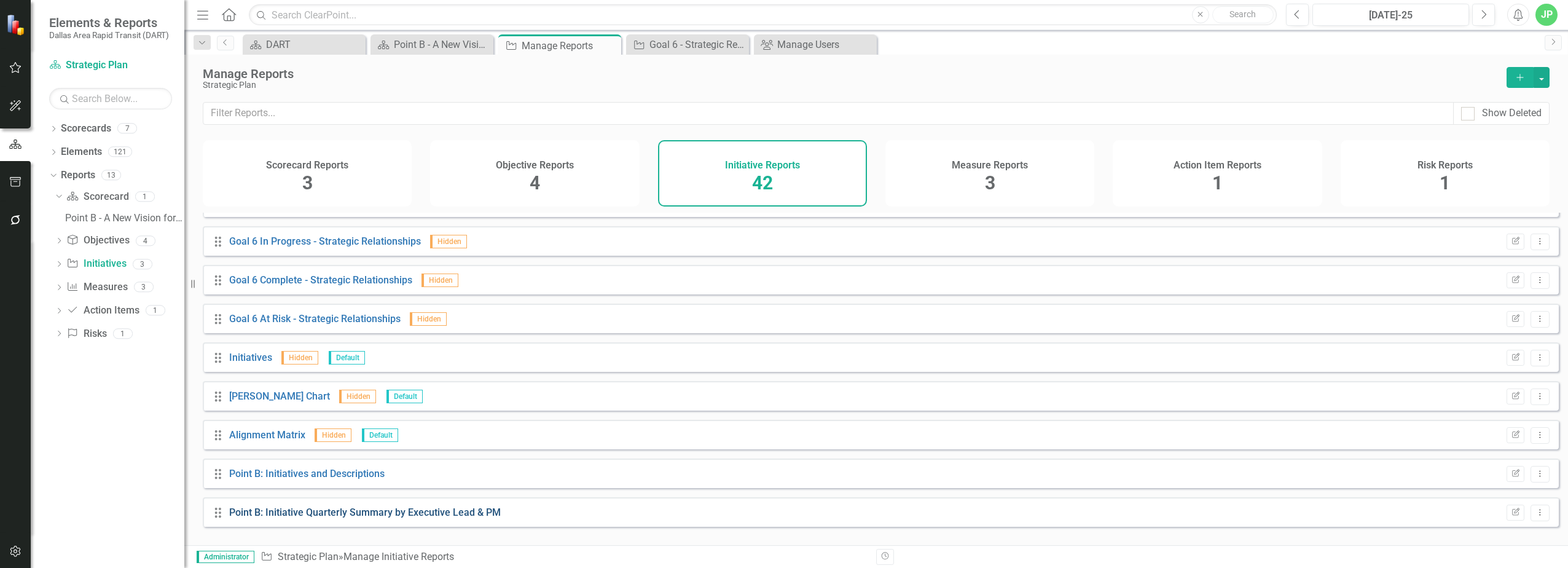
click at [422, 519] on link "Point B: Initiative Quarterly Summary by Executive Lead & PM" at bounding box center [365, 512] width 271 height 12
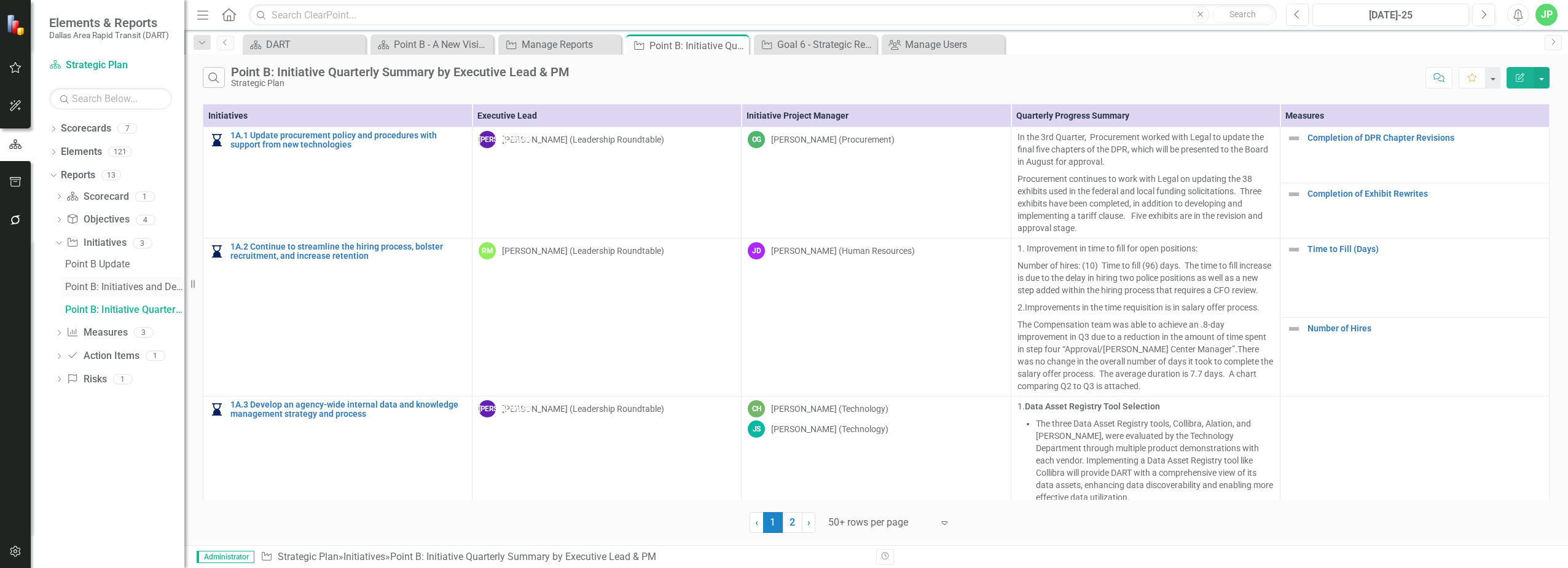
click at [142, 283] on div "Point B: Initiatives and Descriptions" at bounding box center [125, 287] width 119 height 11
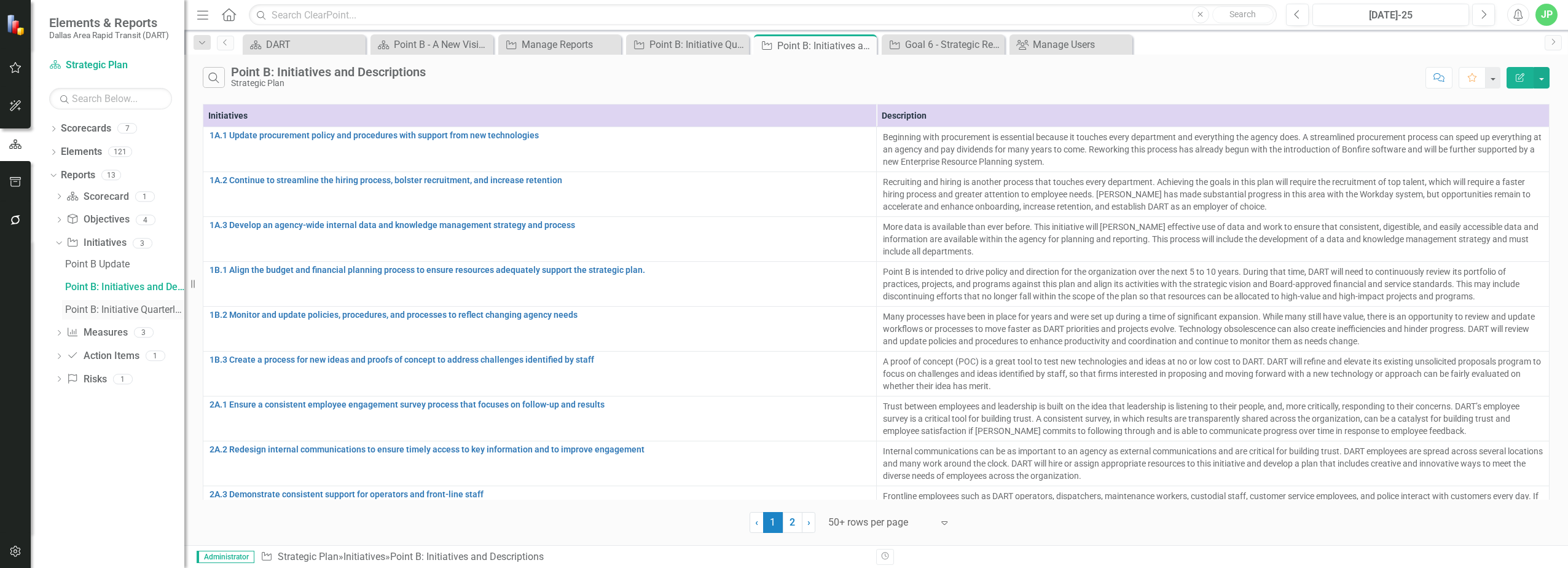
click at [142, 309] on div "Point B: Initiative Quarterly Summary by Executive Lead & PM" at bounding box center [125, 309] width 119 height 11
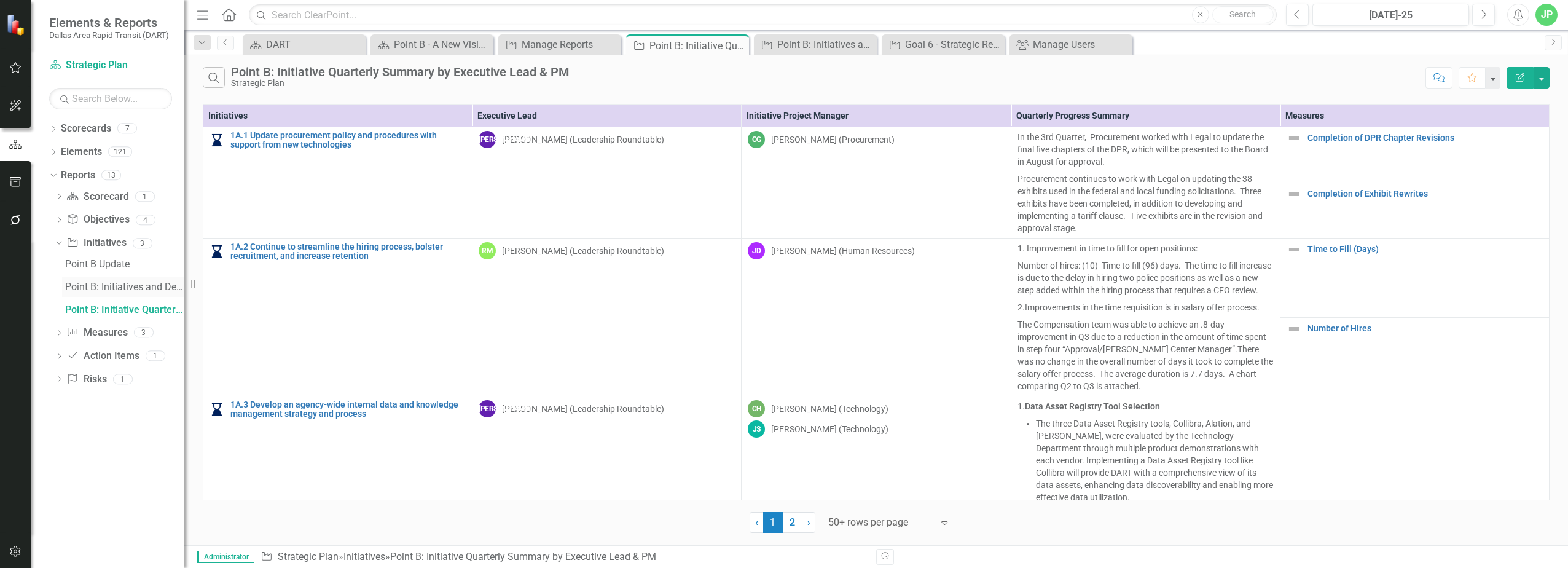
click at [146, 291] on div "Point B: Initiatives and Descriptions" at bounding box center [125, 287] width 119 height 11
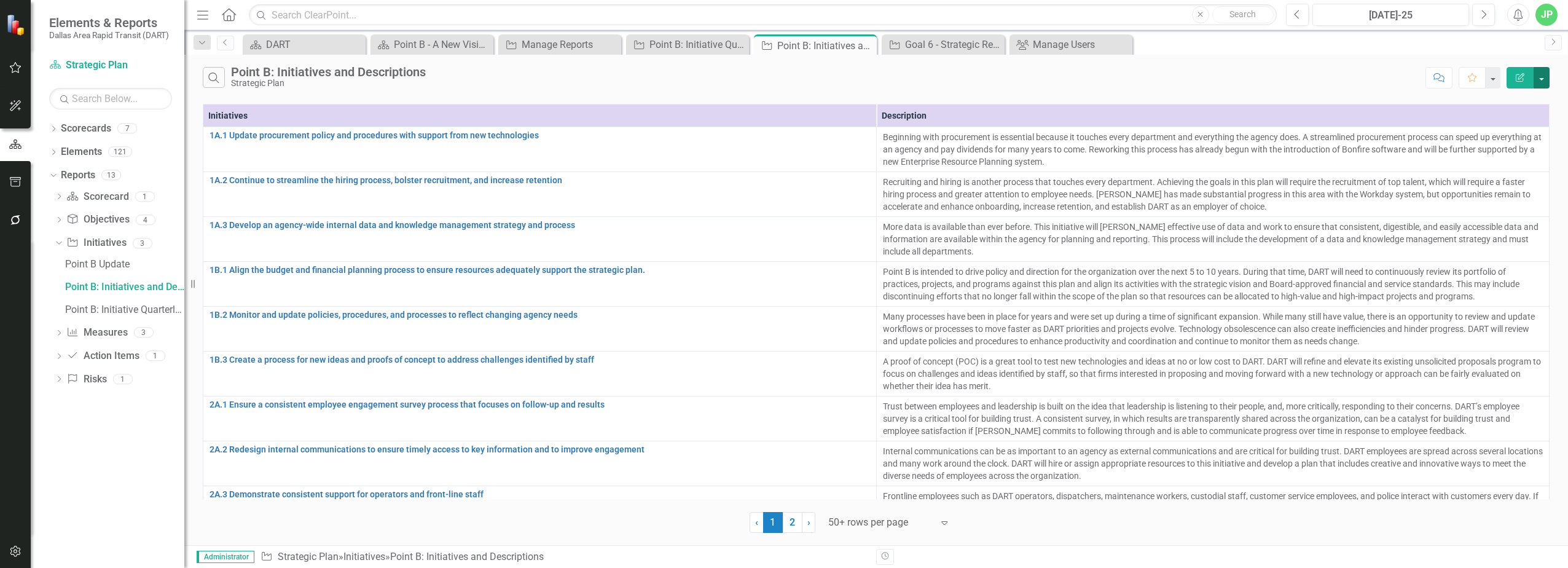
click at [780, 81] on button "button" at bounding box center [1542, 78] width 16 height 22
click at [780, 107] on link "Edit Report Edit Report" at bounding box center [1500, 105] width 97 height 23
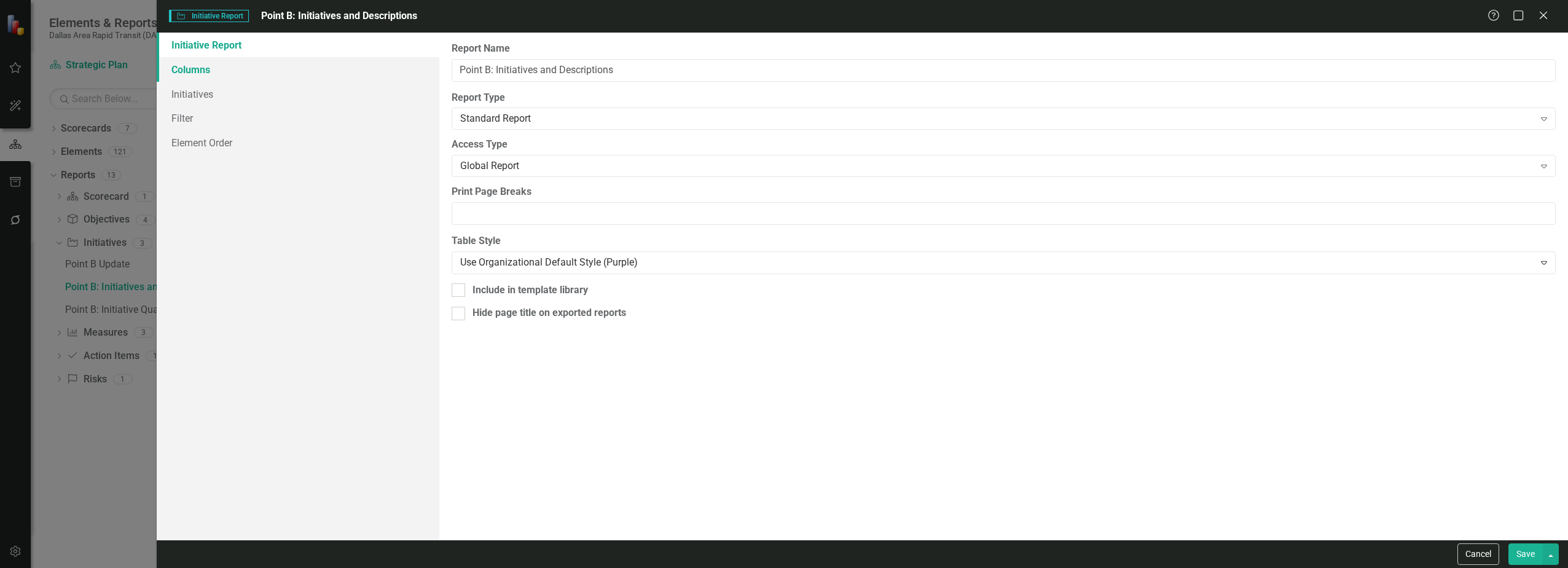
click at [264, 73] on link "Columns" at bounding box center [298, 70] width 282 height 25
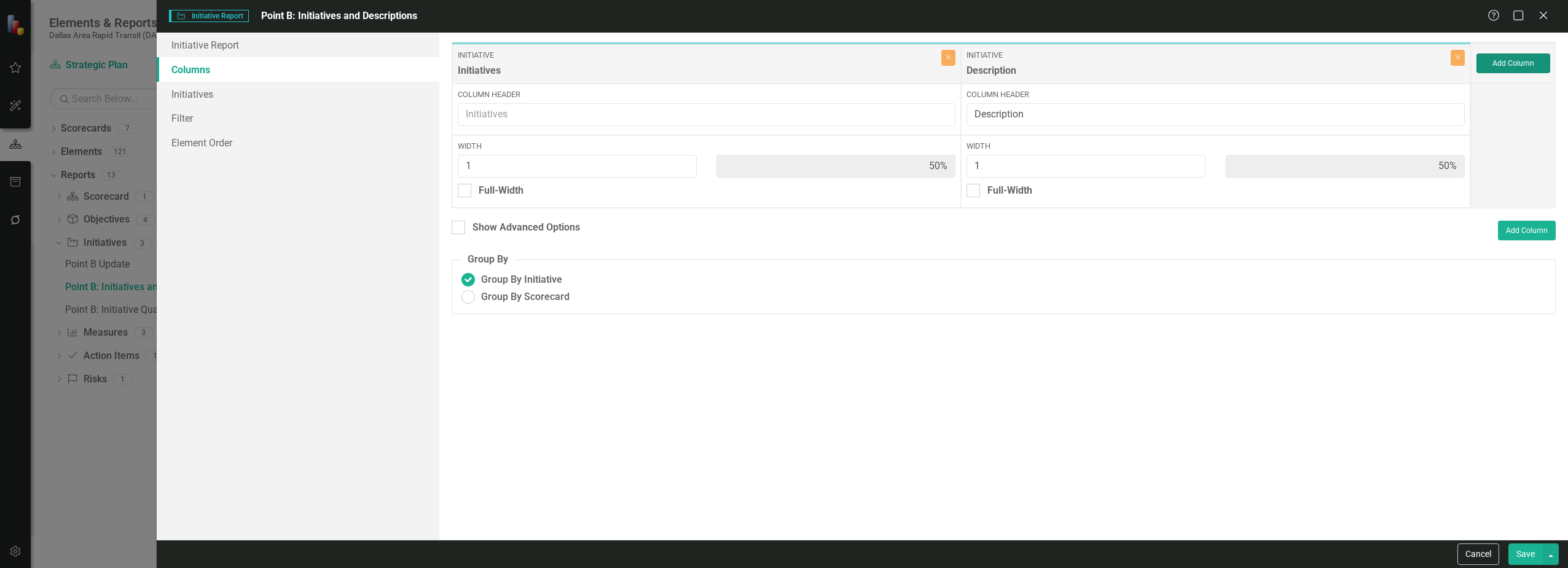
click at [780, 67] on button "Add Column" at bounding box center [1514, 63] width 74 height 20
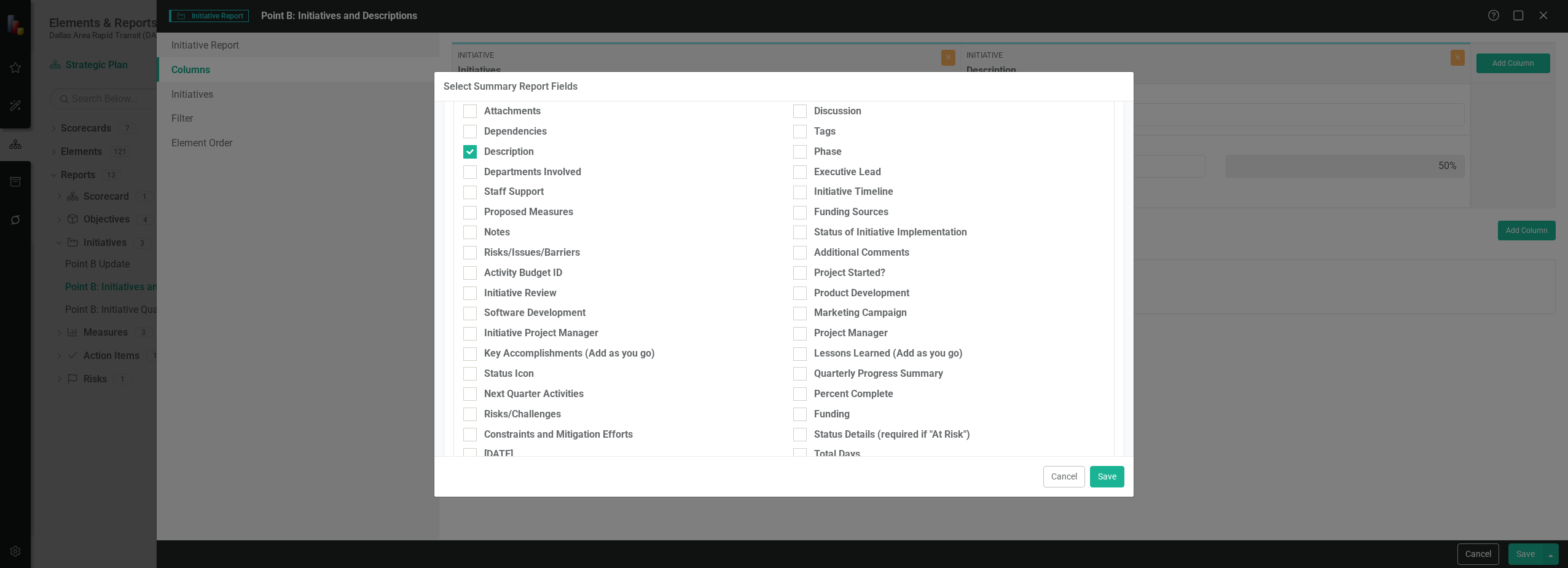
scroll to position [158, 0]
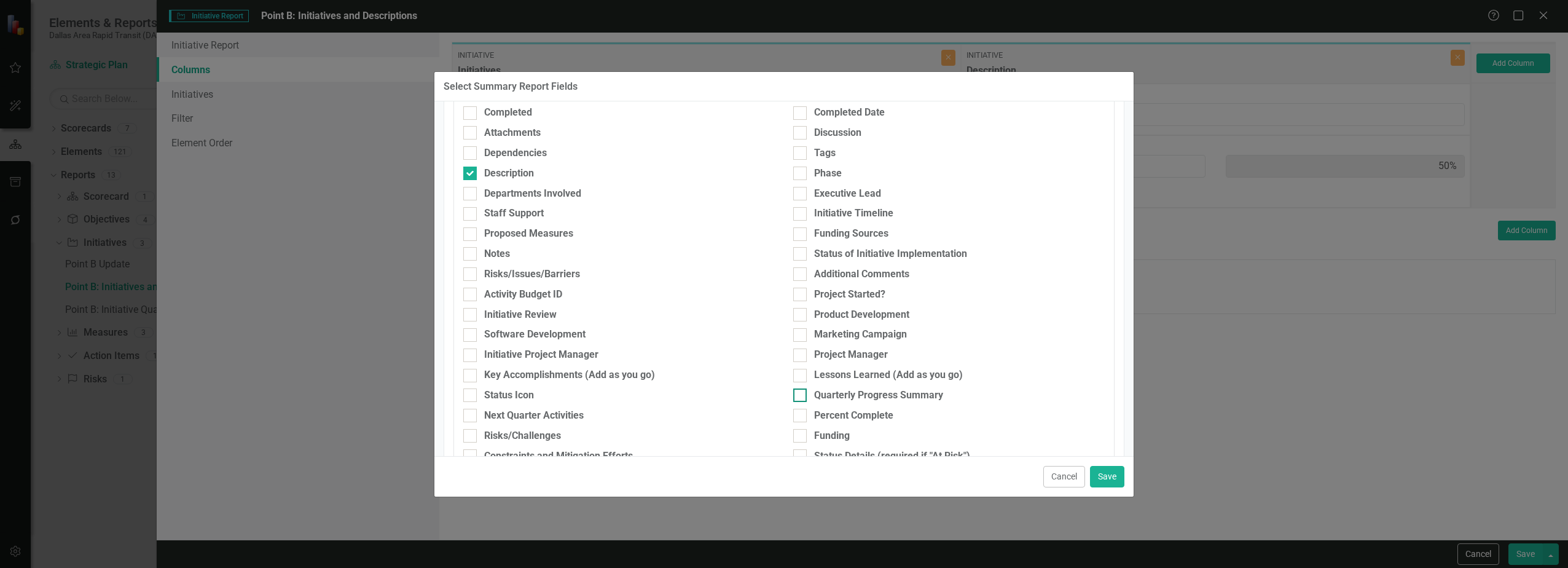
click at [780, 402] on div "Quarterly Progress Summary" at bounding box center [879, 395] width 129 height 14
click at [780, 397] on input "Quarterly Progress Summary" at bounding box center [797, 392] width 8 height 8
checkbox input "true"
click at [780, 481] on button "Save" at bounding box center [1107, 477] width 34 height 22
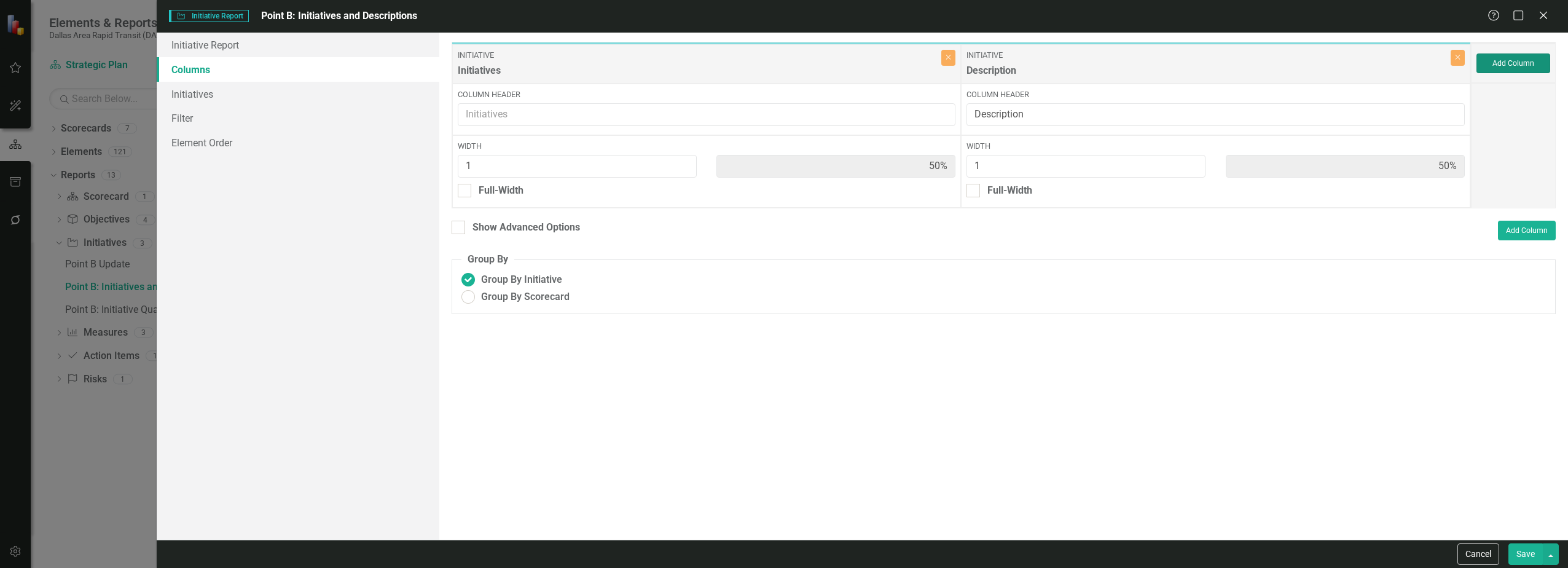
type input "33%"
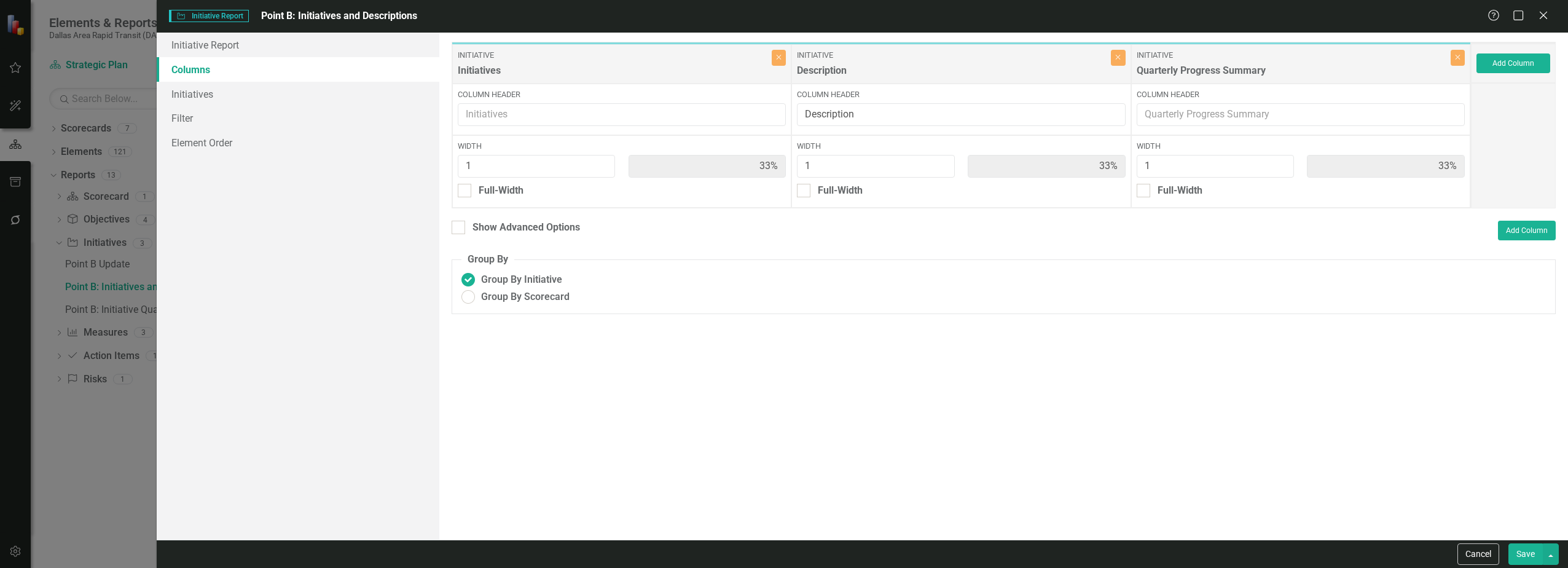
click at [780, 560] on button "Save" at bounding box center [1525, 554] width 34 height 22
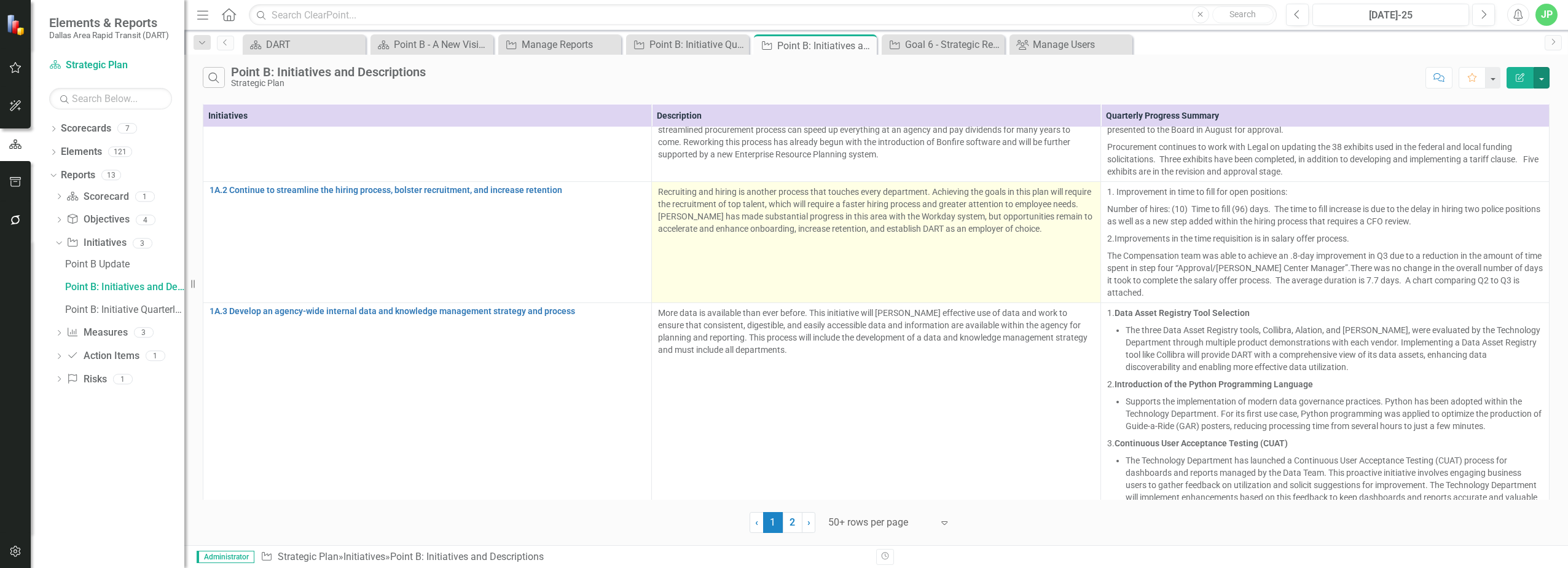
scroll to position [0, 0]
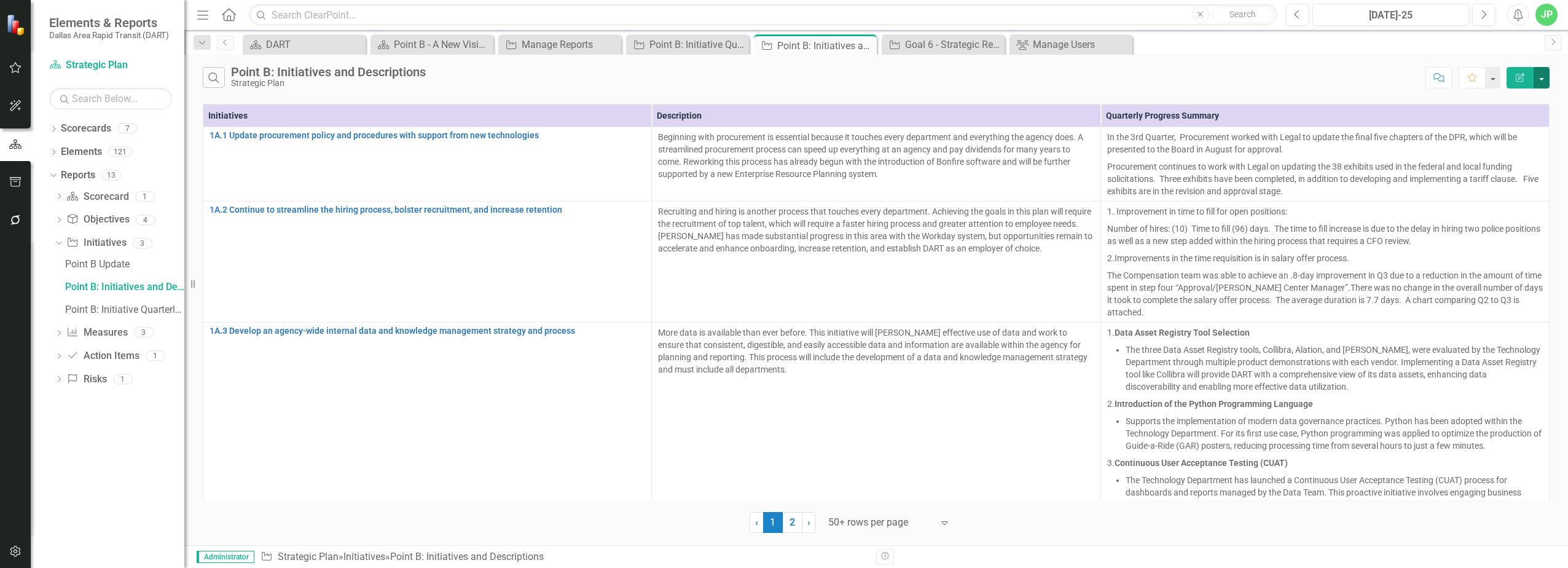
click at [780, 85] on button "button" at bounding box center [1542, 78] width 16 height 22
click at [780, 105] on link "Edit Report Edit Report" at bounding box center [1500, 105] width 97 height 23
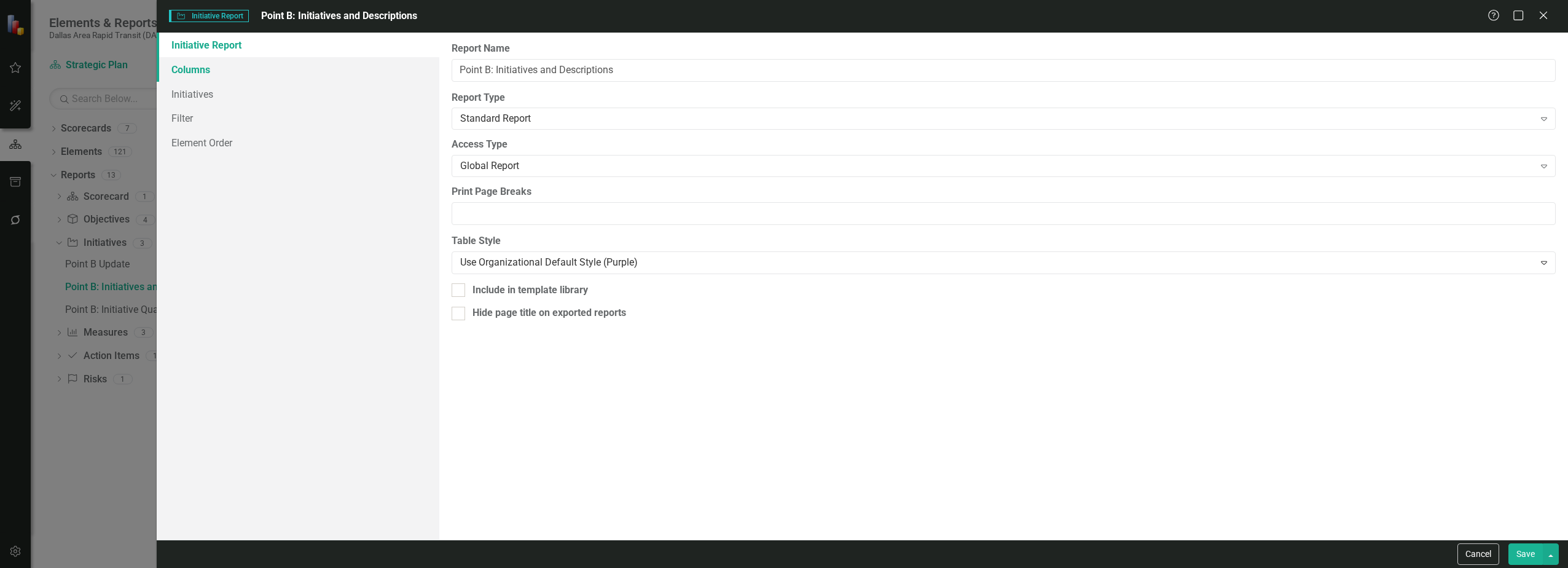
click at [290, 60] on link "Columns" at bounding box center [298, 70] width 282 height 25
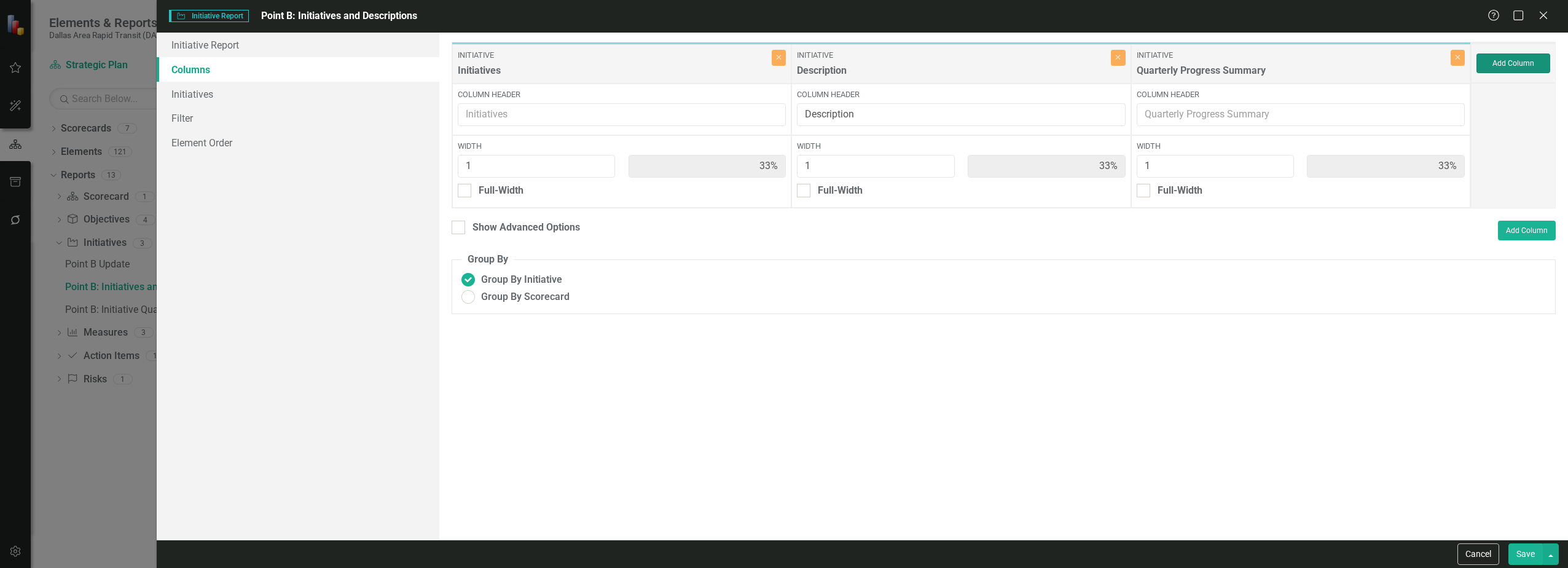
click at [780, 72] on button "Add Column" at bounding box center [1514, 63] width 74 height 20
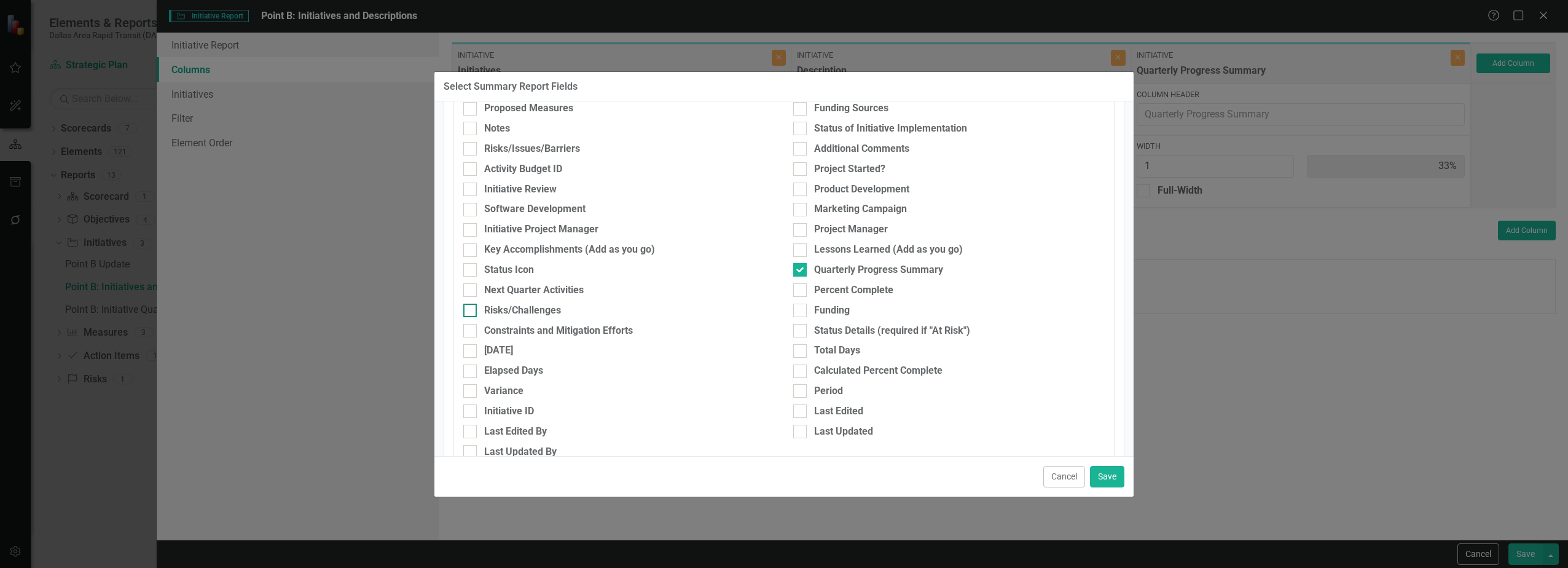
scroll to position [246, 0]
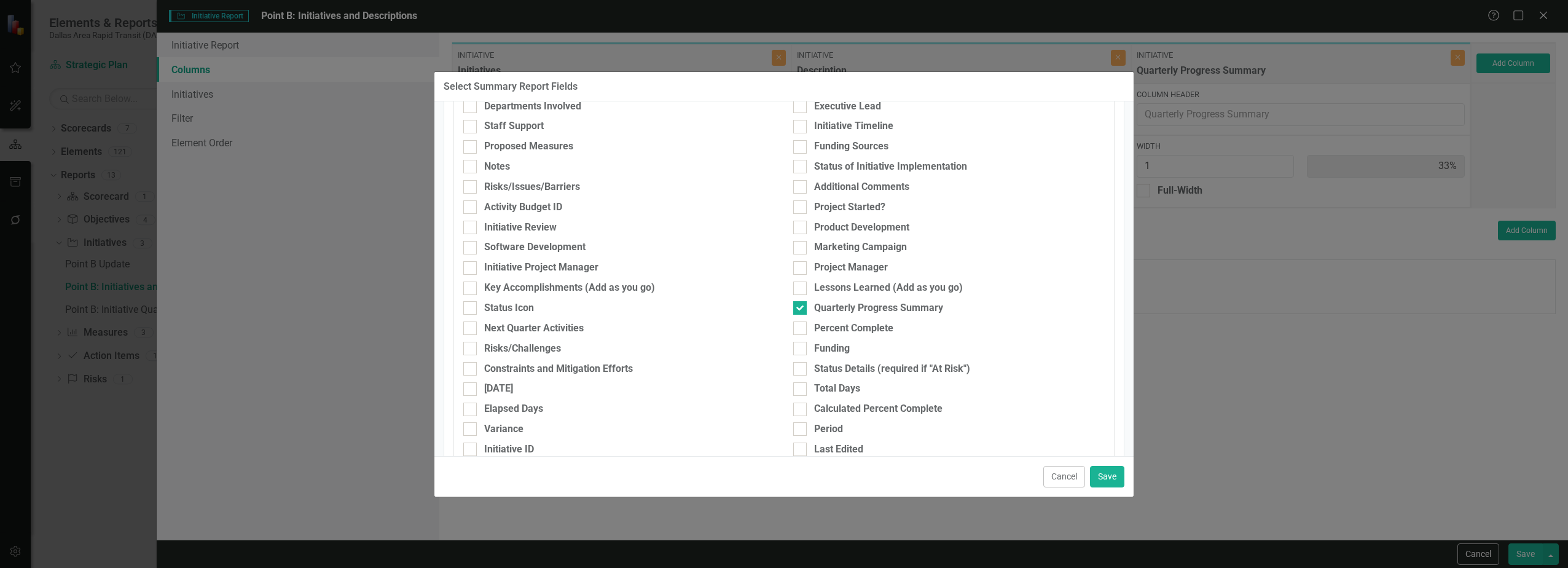
click at [580, 261] on div "Software Development" at bounding box center [619, 251] width 330 height 20
click at [580, 275] on div "Initiative Project Manager" at bounding box center [541, 267] width 114 height 14
click at [471, 269] on input "Initiative Project Manager" at bounding box center [467, 265] width 8 height 8
checkbox input "true"
click at [780, 471] on button "Save" at bounding box center [1107, 477] width 34 height 22
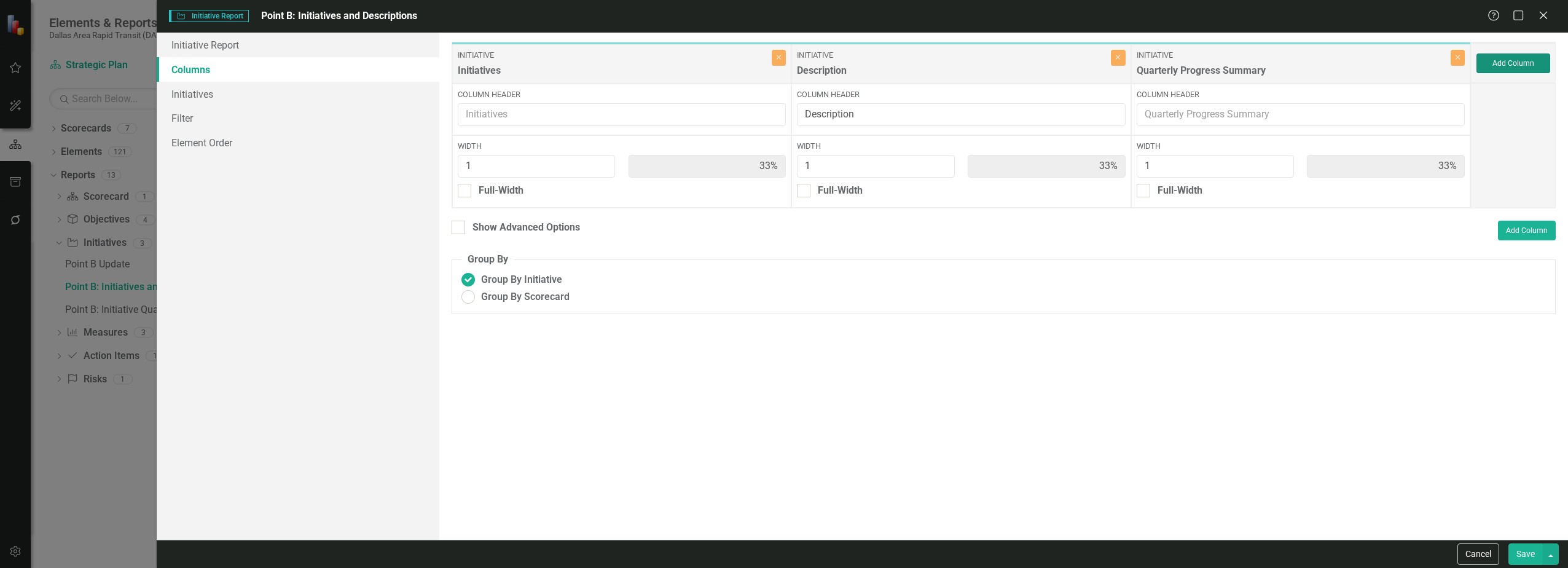
type input "25%"
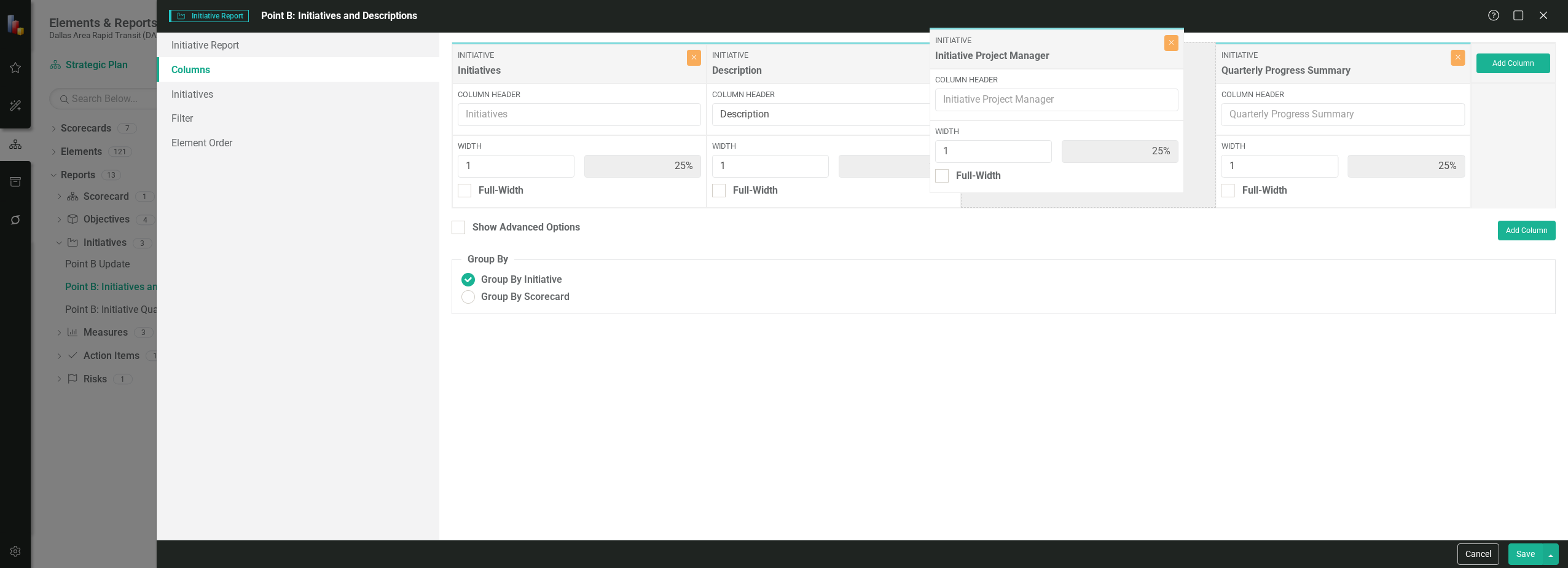
drag, startPoint x: 1327, startPoint y: 58, endPoint x: 1041, endPoint y: 43, distance: 286.4
click at [780, 43] on div "Initiative Initiatives Close Column Header Width 1 25% Full-Width Initiative De…" at bounding box center [961, 125] width 1019 height 166
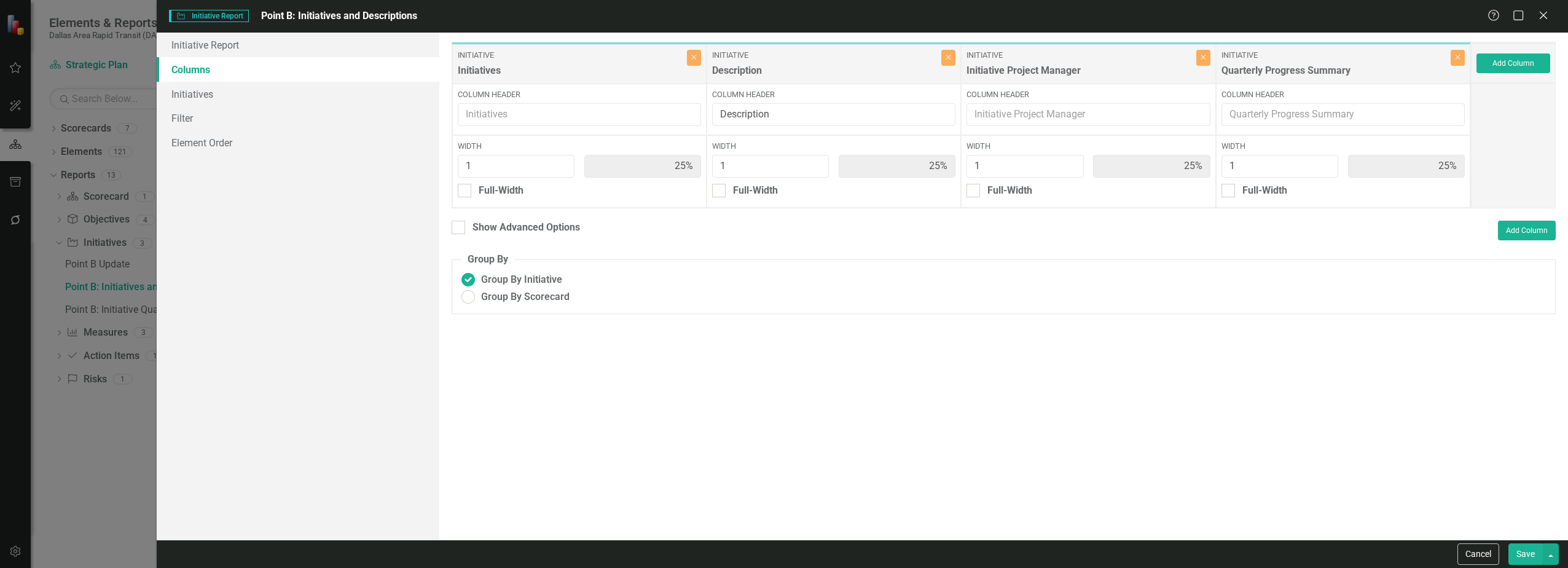
drag, startPoint x: 1165, startPoint y: 171, endPoint x: 1183, endPoint y: 205, distance: 38.5
click at [780, 205] on div "Width 1 25% Full-Width" at bounding box center [1088, 171] width 254 height 73
click at [780, 553] on button "Save" at bounding box center [1525, 554] width 34 height 22
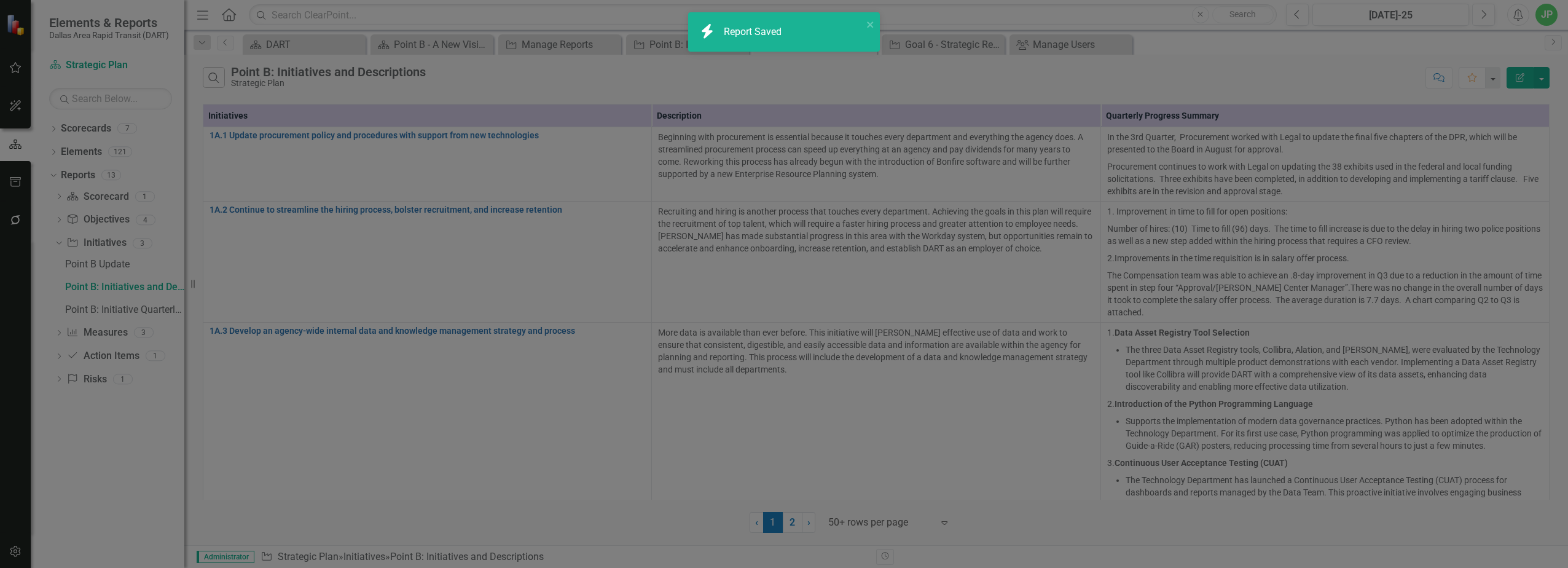
radio input "false"
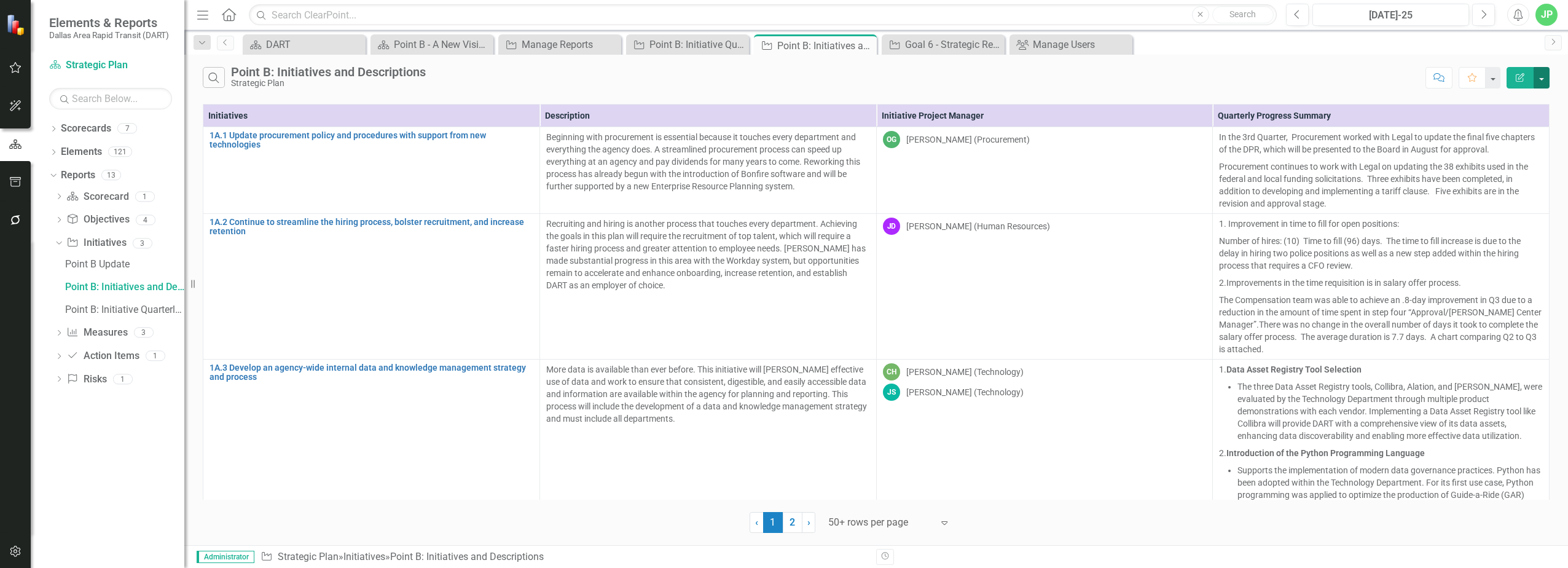
click at [780, 86] on button "button" at bounding box center [1542, 78] width 16 height 22
click at [780, 133] on link "PDF Export to PDF" at bounding box center [1500, 129] width 97 height 23
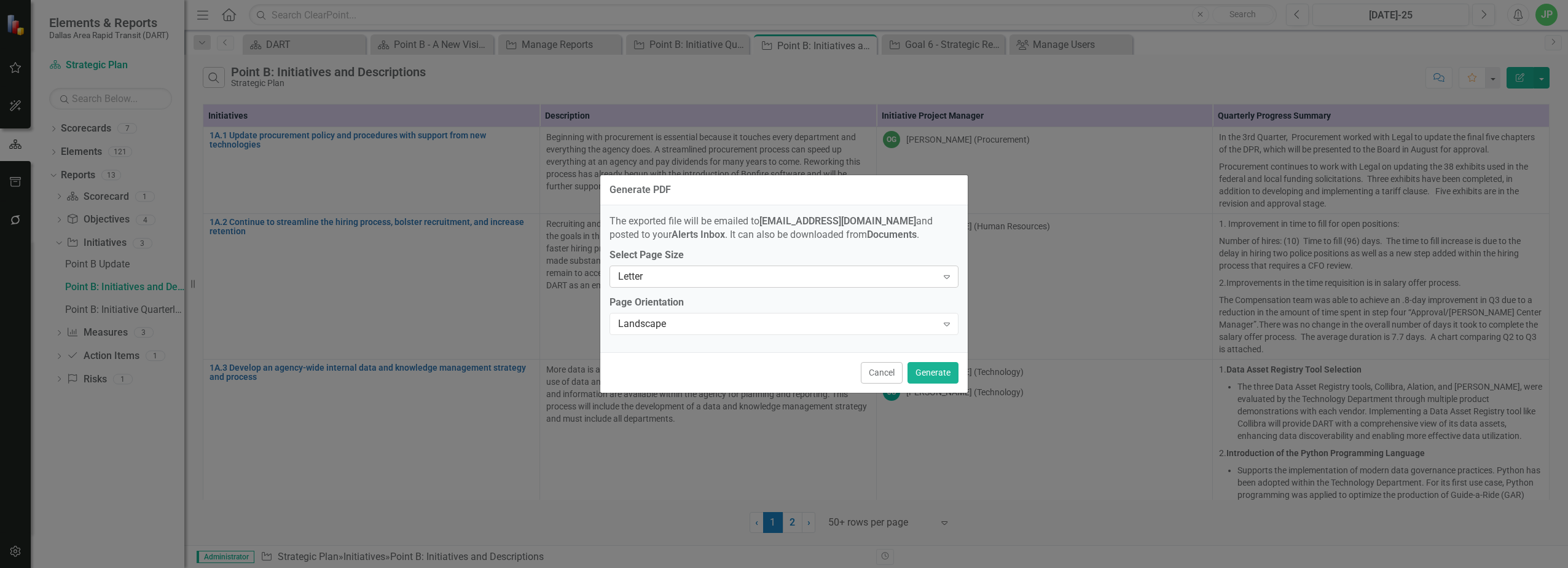
click at [780, 270] on div "Letter" at bounding box center [777, 277] width 319 height 14
click at [780, 323] on div "Landscape" at bounding box center [777, 324] width 319 height 14
click at [780, 382] on button "Generate" at bounding box center [933, 373] width 51 height 22
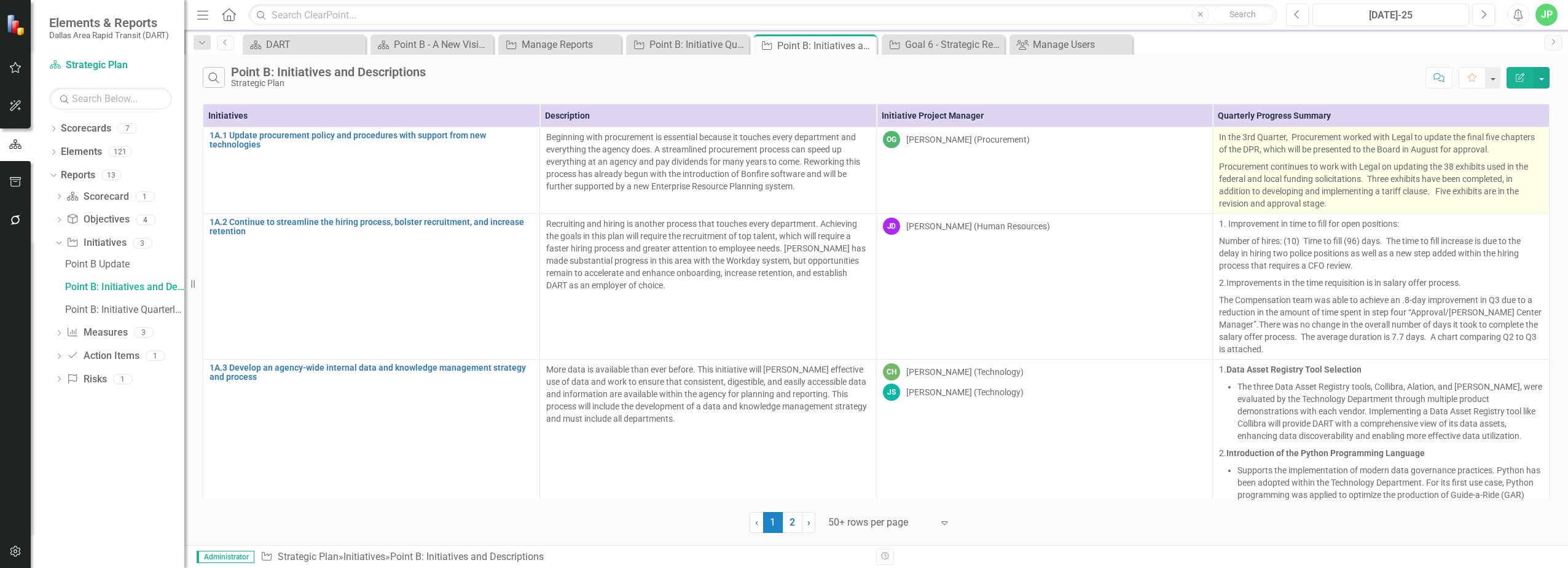
click at [780, 169] on p "Procurement continues to work with Legal on updating the 38 exhibits used in th…" at bounding box center [1381, 184] width 324 height 52
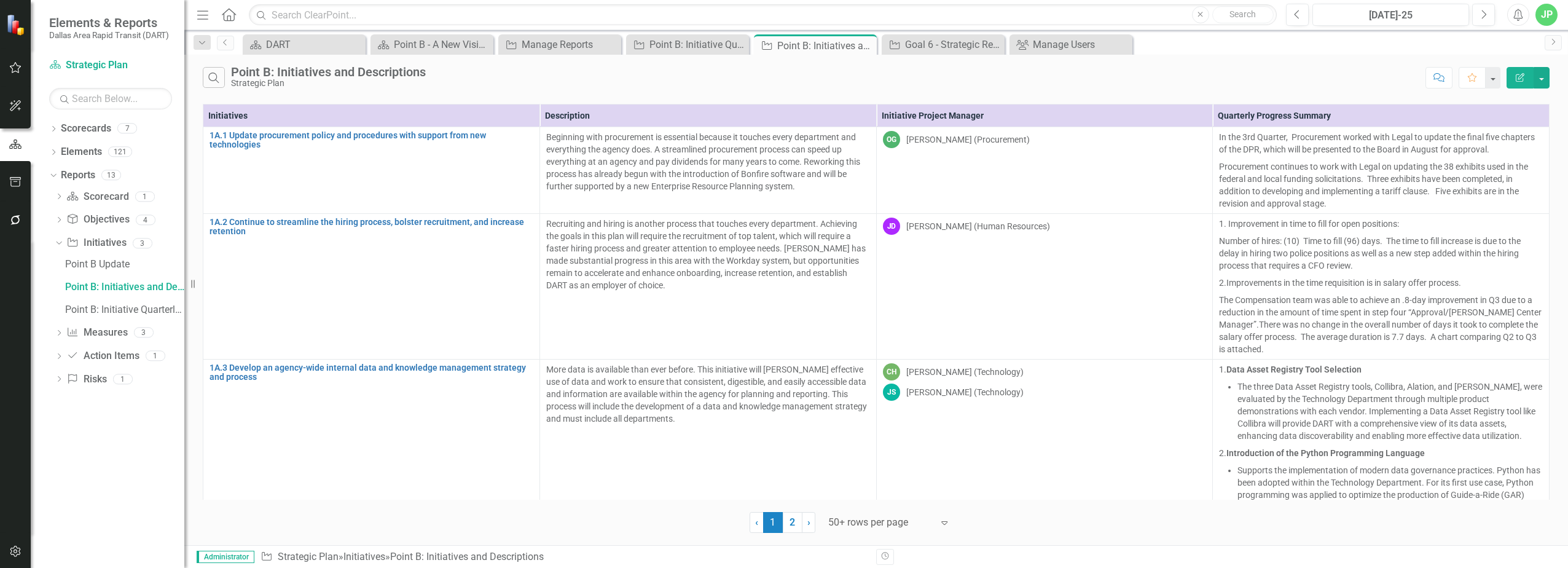
click at [780, 9] on icon "Alerts" at bounding box center [1518, 15] width 13 height 12
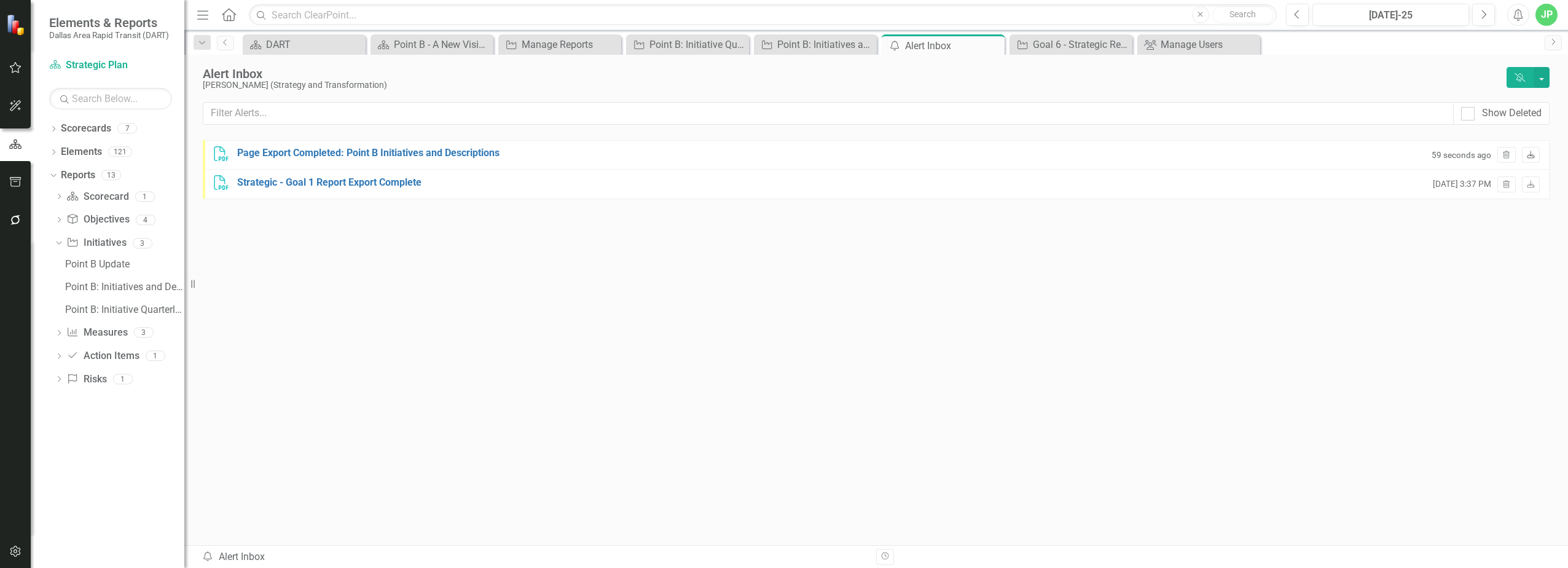
click at [780, 159] on icon "Download" at bounding box center [1531, 155] width 9 height 7
click at [780, 44] on div "Point B: Initiatives and Descriptions" at bounding box center [818, 44] width 81 height 15
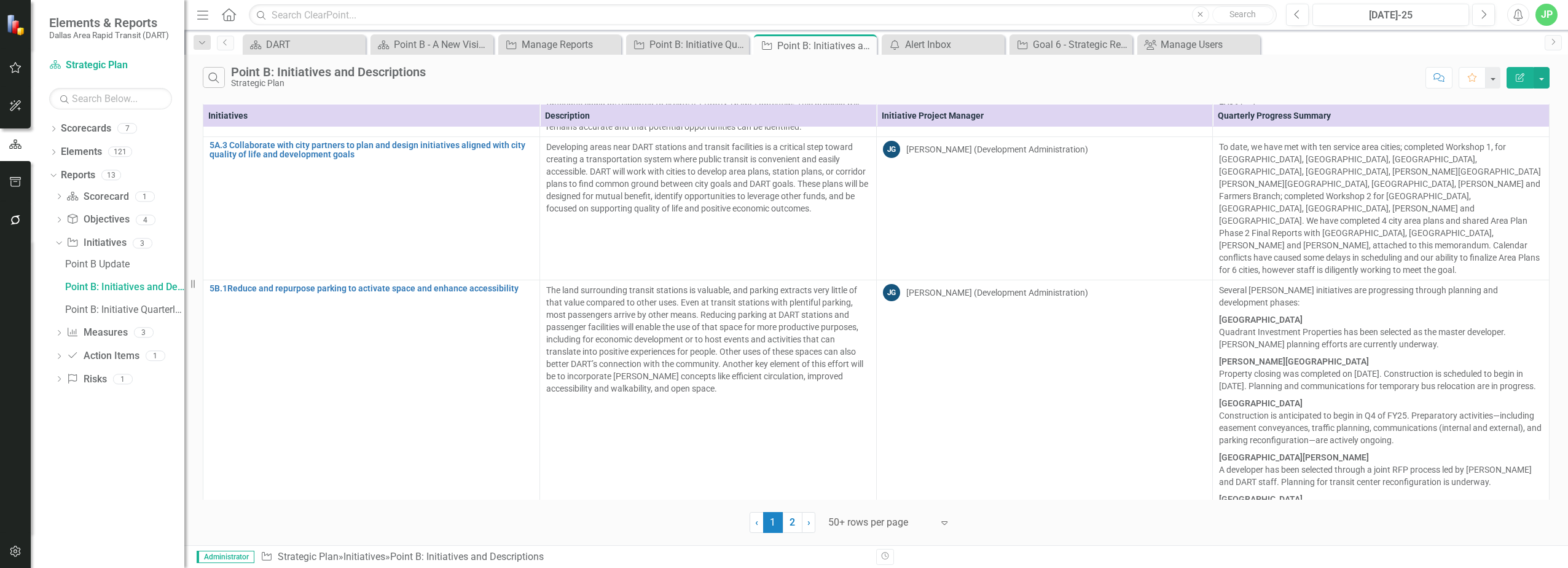
scroll to position [6357, 0]
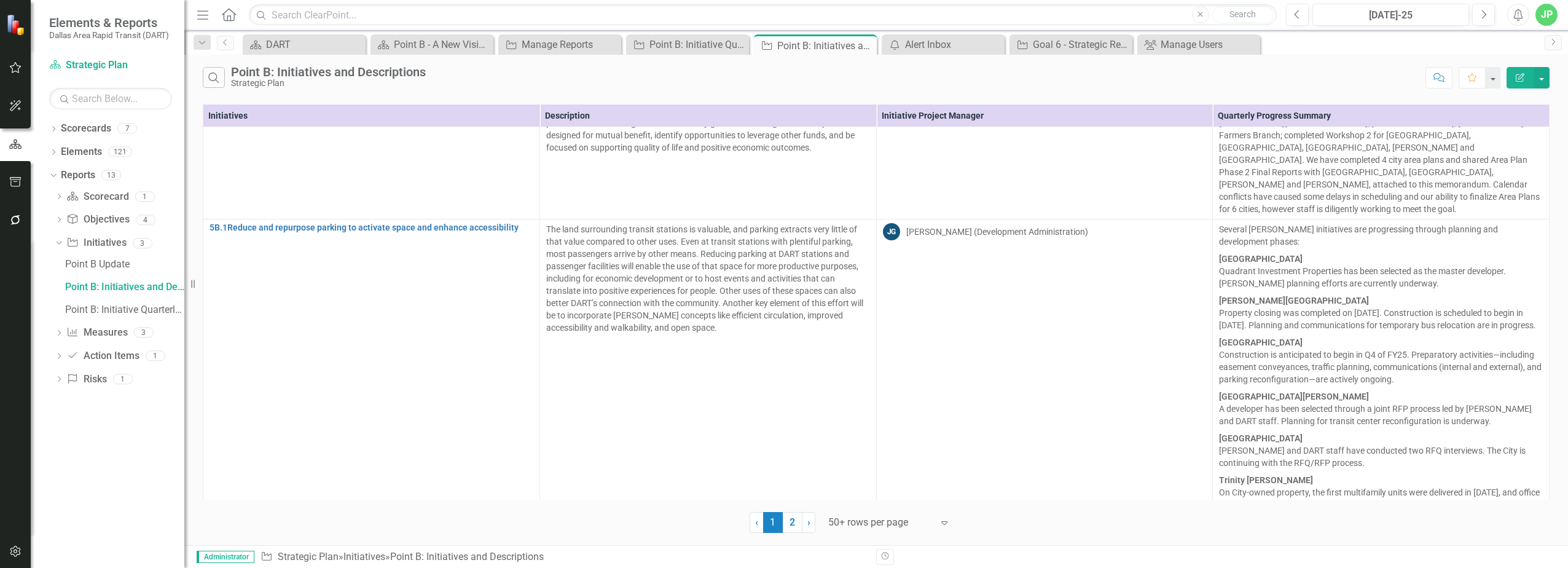
click at [780, 531] on div at bounding box center [881, 522] width 105 height 17
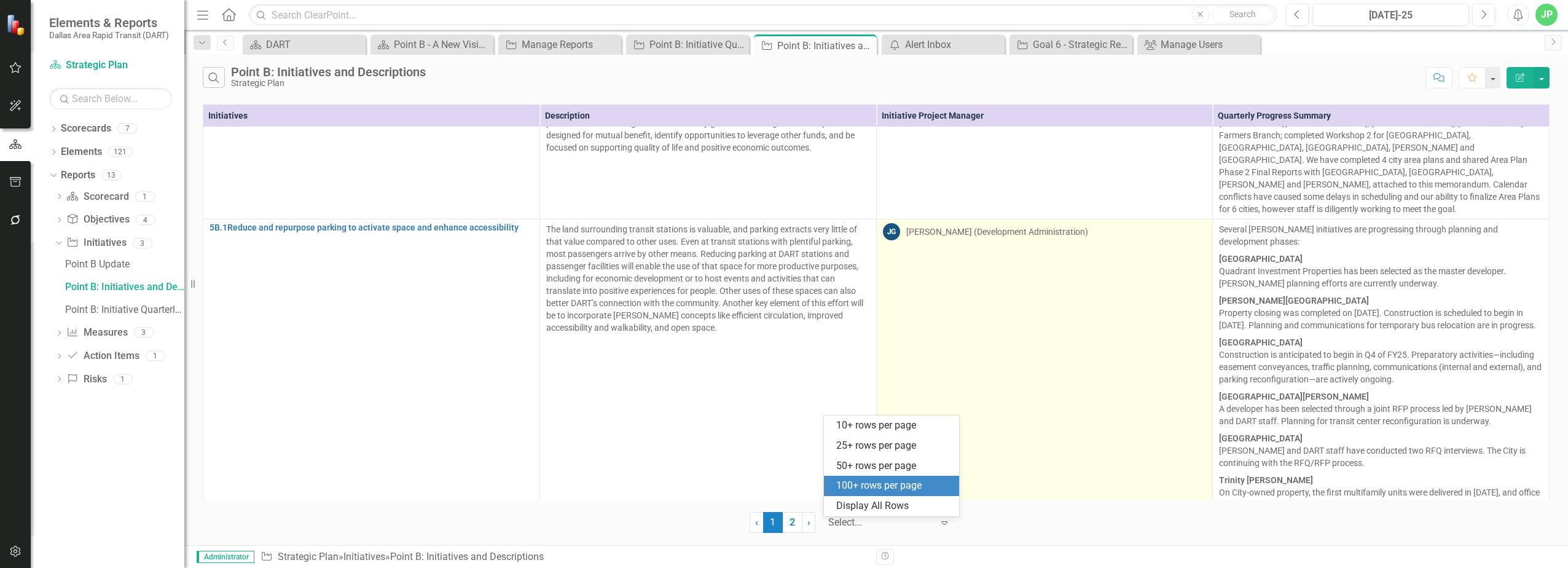
click at [780, 491] on div "100+ rows per page" at bounding box center [894, 485] width 115 height 14
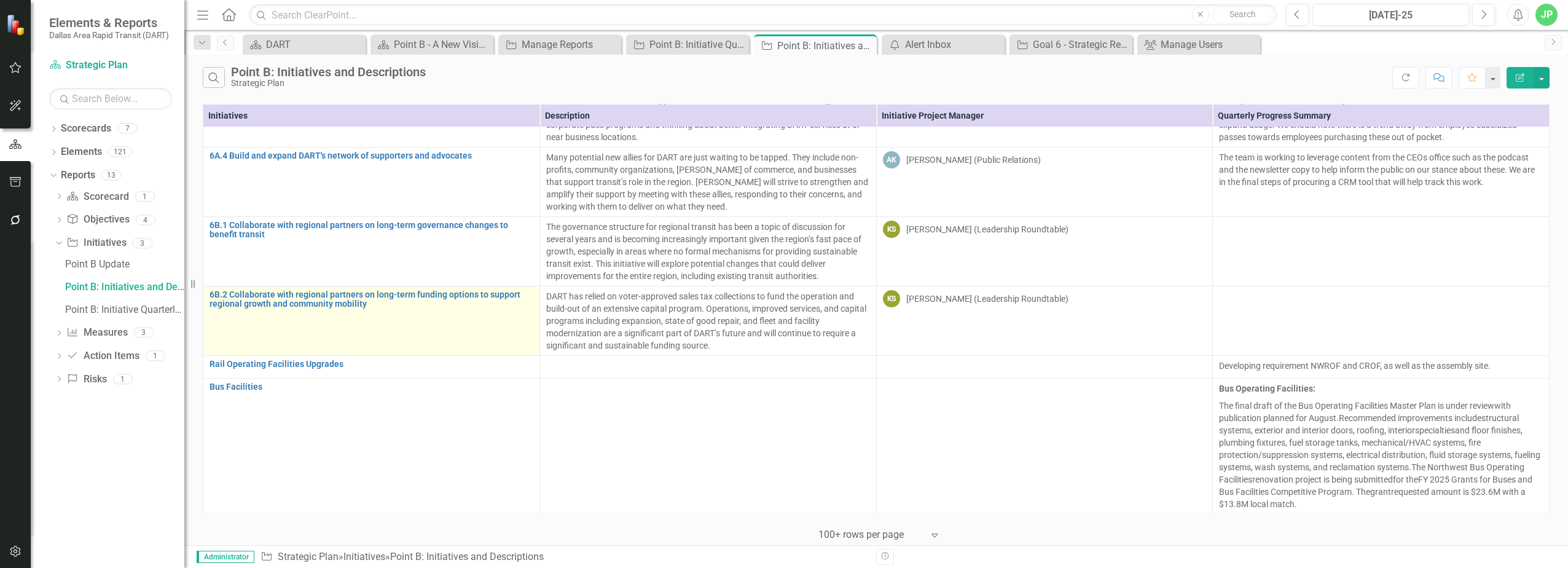
scroll to position [7242, 0]
